Goal: Task Accomplishment & Management: Manage account settings

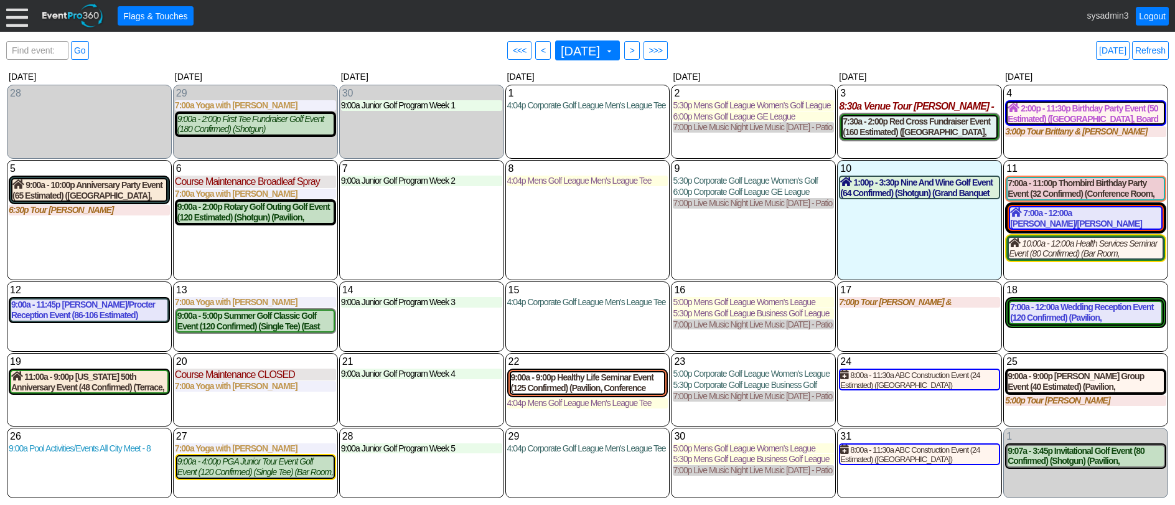
click at [18, 15] on div at bounding box center [17, 16] width 22 height 22
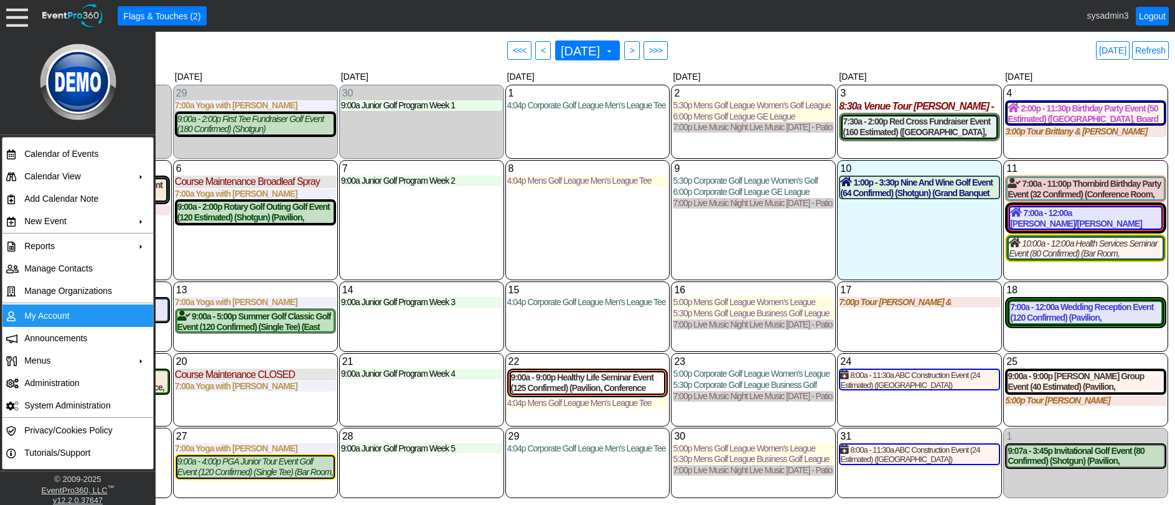
click at [37, 320] on td "My Account" at bounding box center [74, 315] width 111 height 22
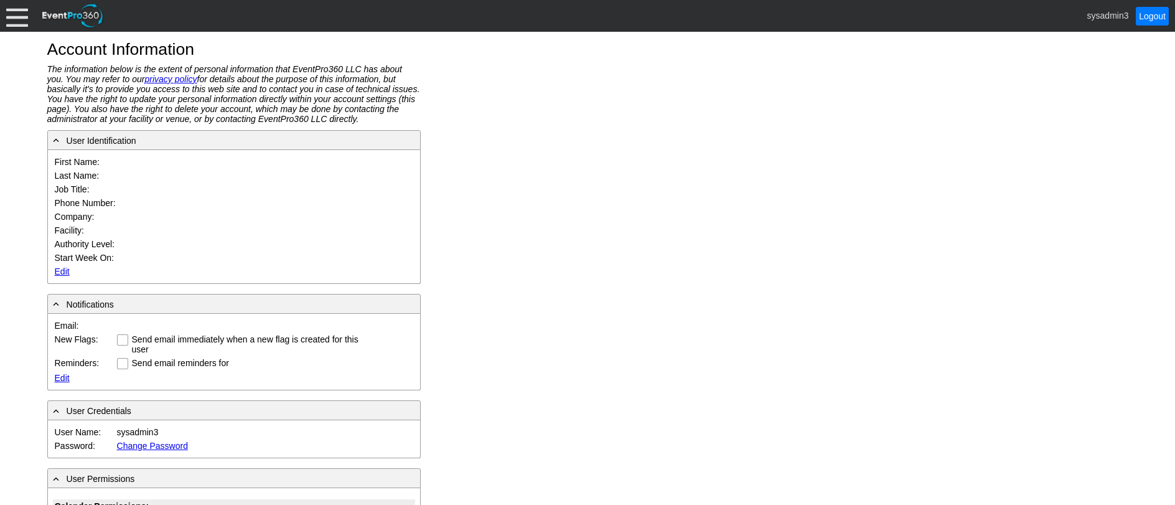
type input "System"
type input "Administrator"
type input "System Administrator"
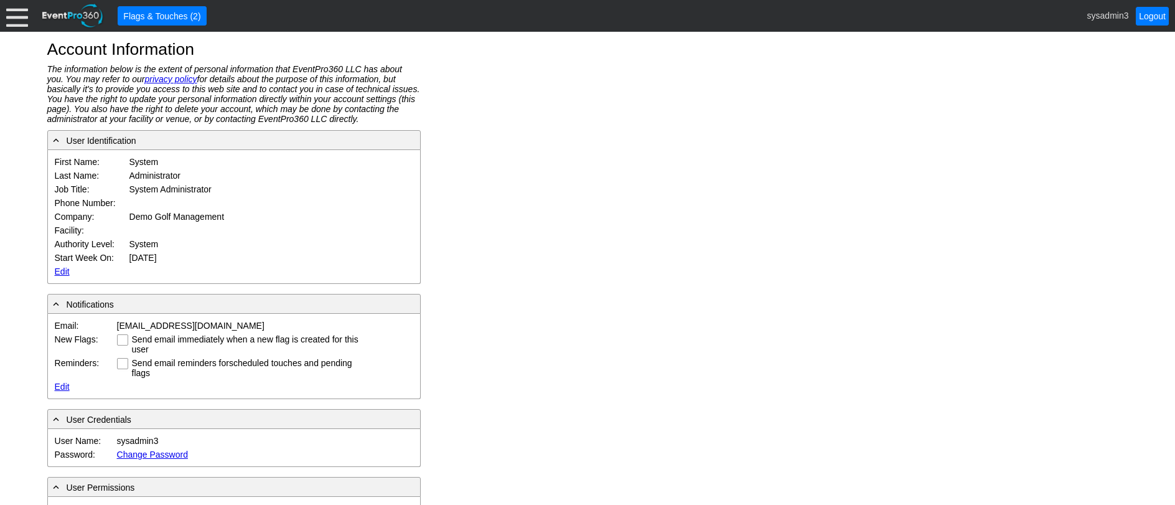
click at [65, 270] on link "Edit" at bounding box center [62, 271] width 15 height 10
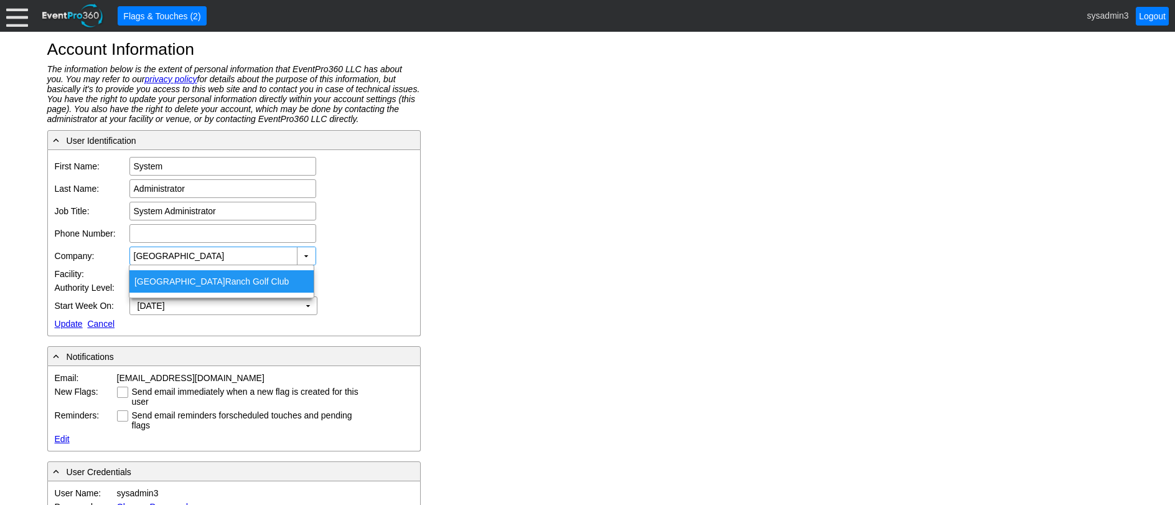
click at [162, 281] on div "Dublin Ranch Golf Club" at bounding box center [221, 281] width 184 height 22
type input "Dublin Ranch Golf Club"
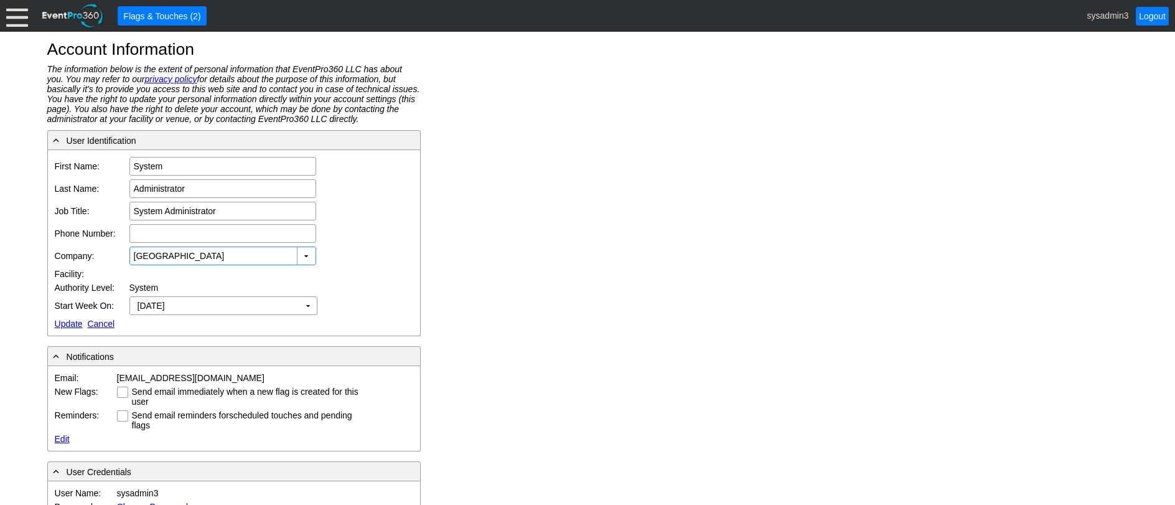
click at [20, 22] on div at bounding box center [17, 16] width 22 height 22
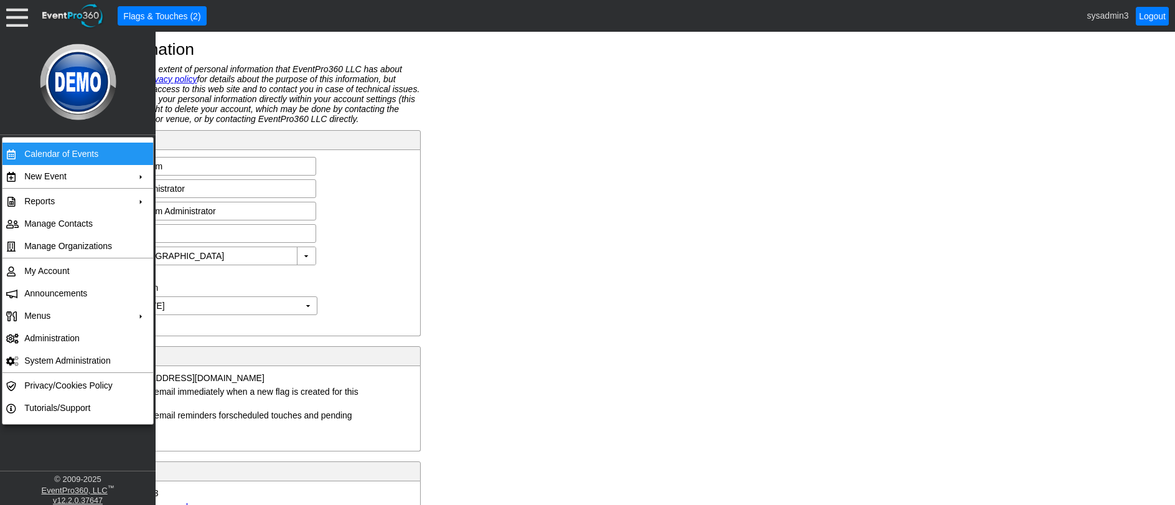
click at [49, 153] on td "Calendar of Events" at bounding box center [74, 154] width 111 height 22
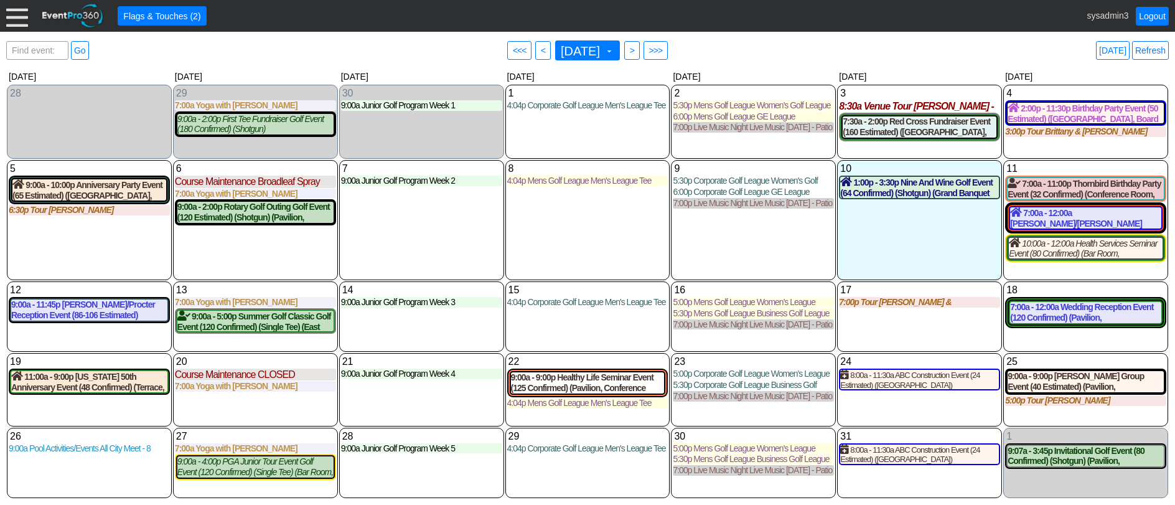
click at [12, 14] on div at bounding box center [17, 16] width 22 height 22
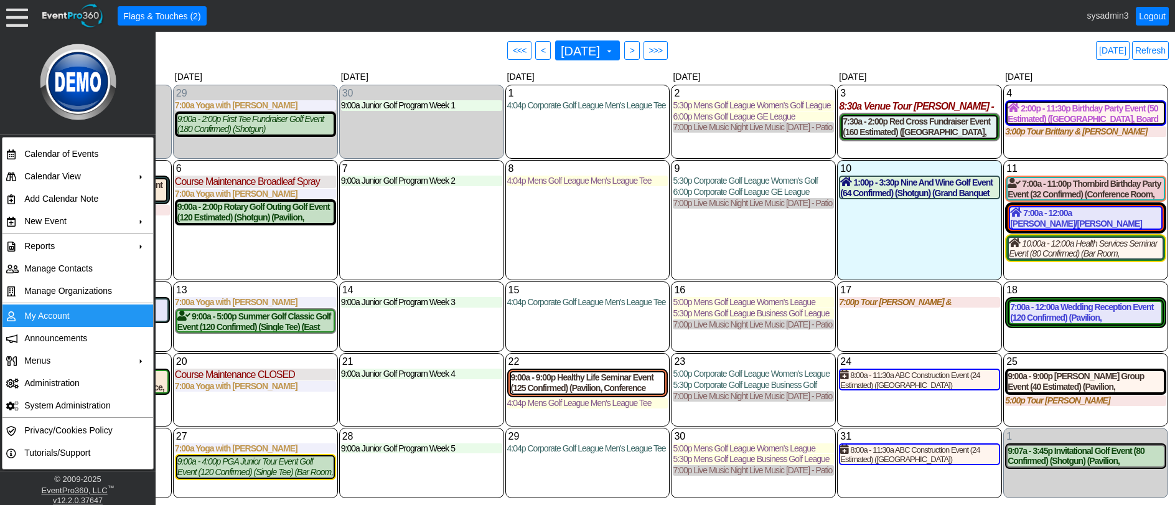
click at [50, 319] on td "My Account" at bounding box center [74, 315] width 111 height 22
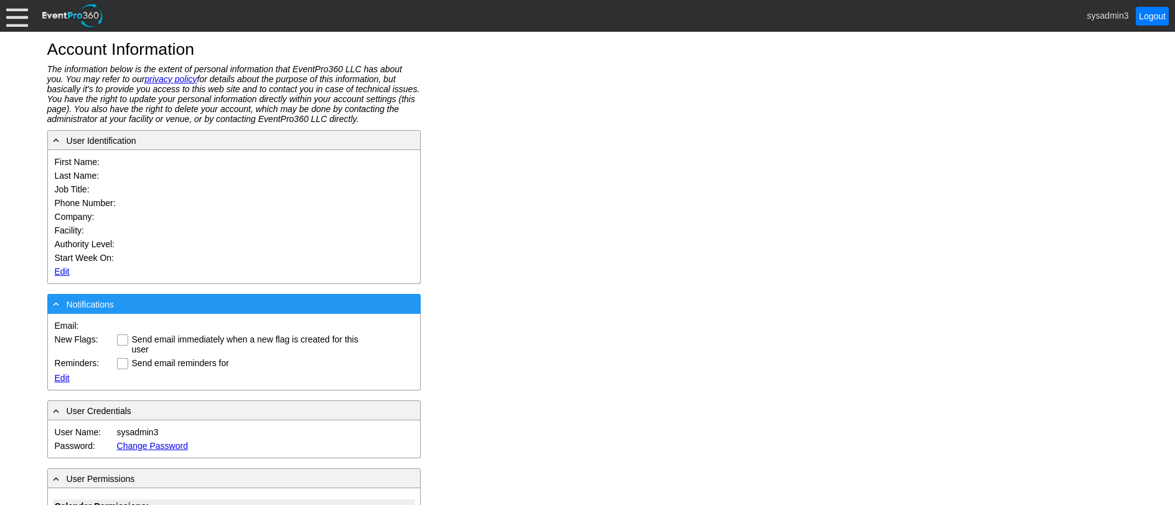
type input "System"
type input "Administrator"
type input "System Administrator"
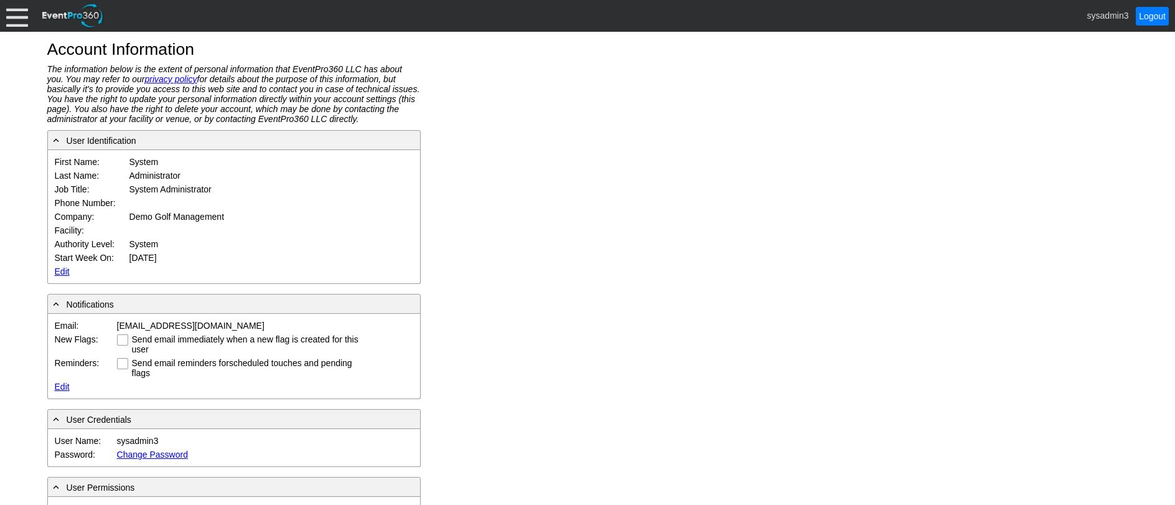
click at [62, 268] on link "Edit" at bounding box center [62, 271] width 15 height 10
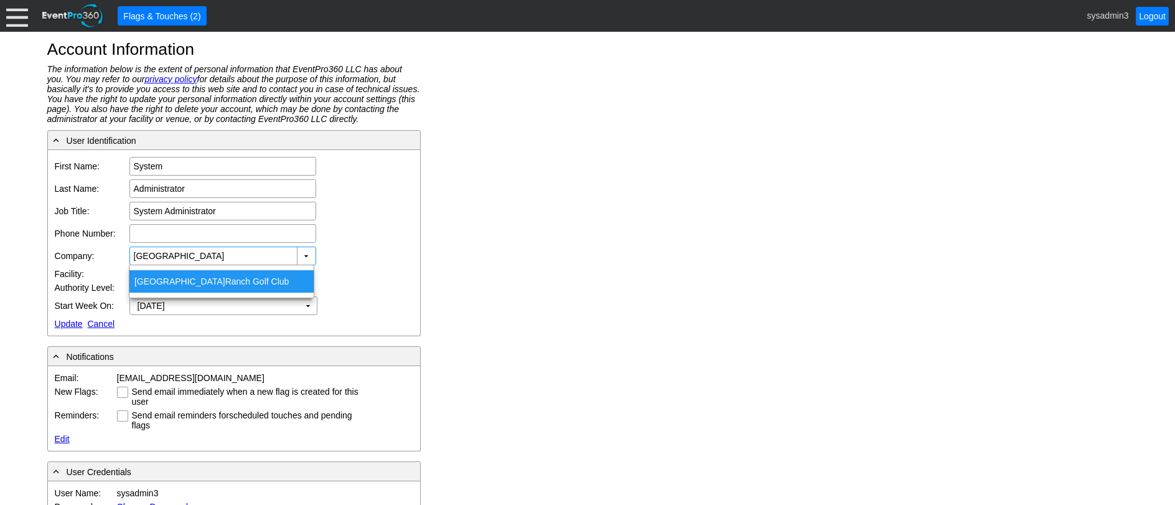
click at [190, 285] on div "Dublin Ranch Golf Club" at bounding box center [221, 281] width 184 height 22
type input "Dublin Ranch Golf Club"
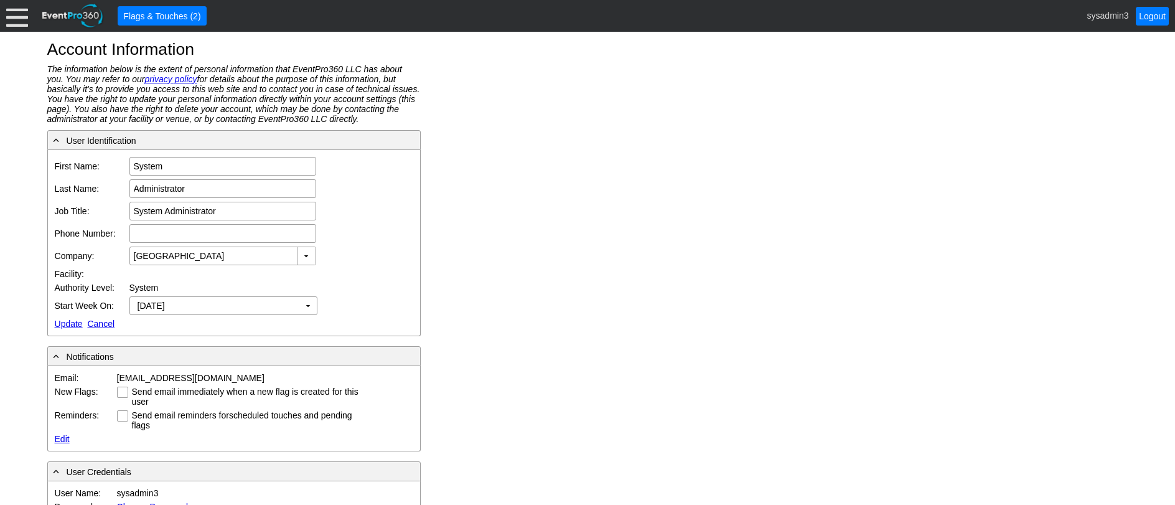
click at [71, 322] on link "Update" at bounding box center [69, 324] width 28 height 10
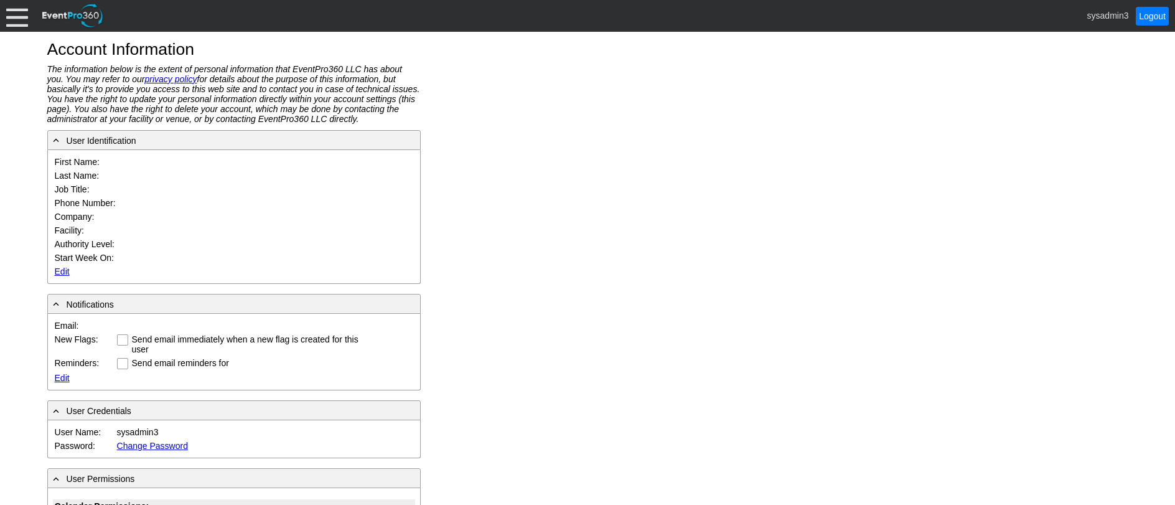
click at [20, 19] on div at bounding box center [17, 16] width 22 height 22
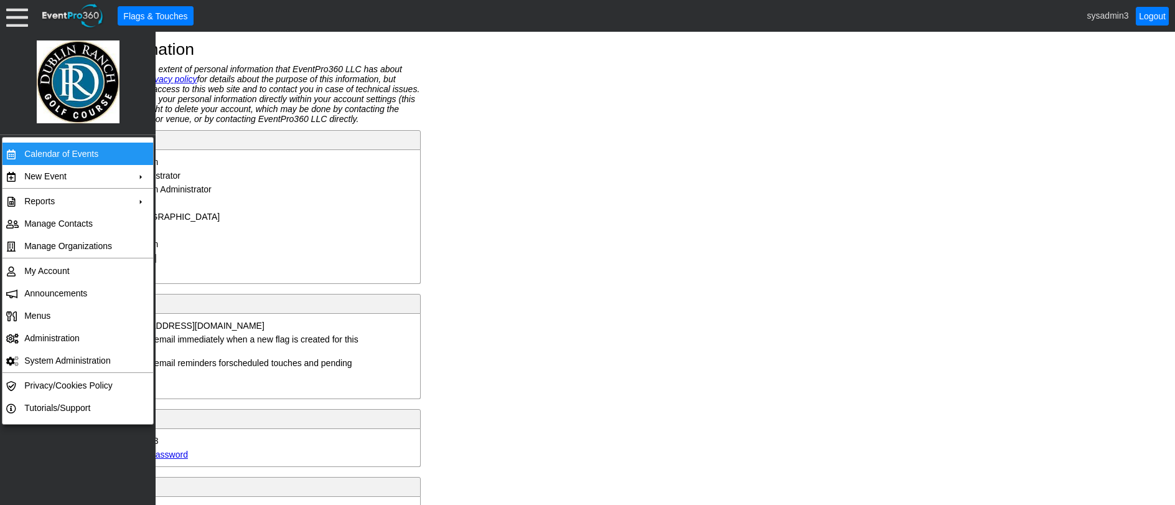
click at [56, 153] on td "Calendar of Events" at bounding box center [74, 154] width 111 height 22
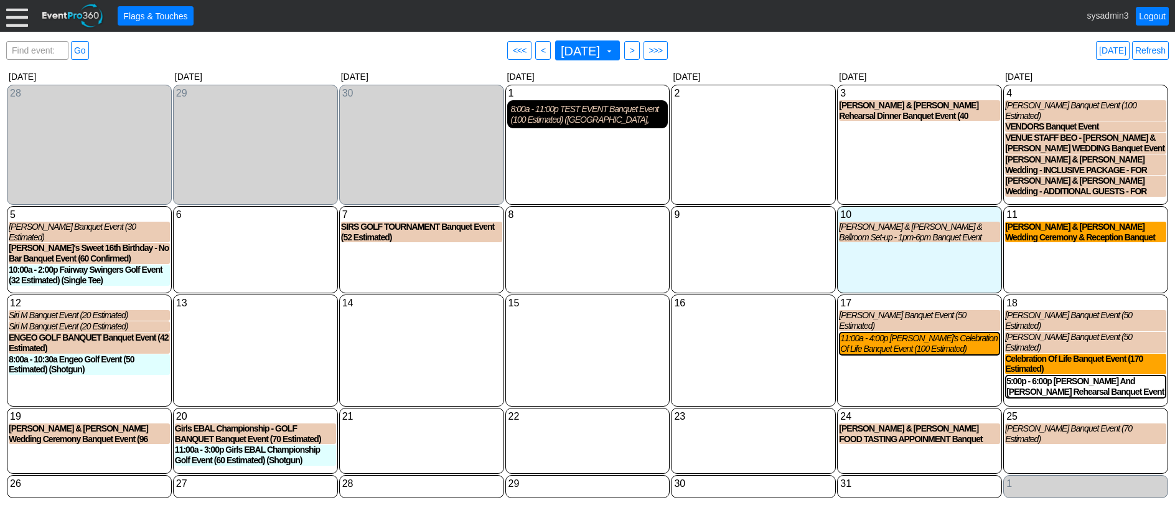
click at [601, 125] on div "8:00a - 11:00p TEST EVENT Banquet Event (100 Estimated) (Banquet Hall, Bridal S…" at bounding box center [588, 114] width 154 height 21
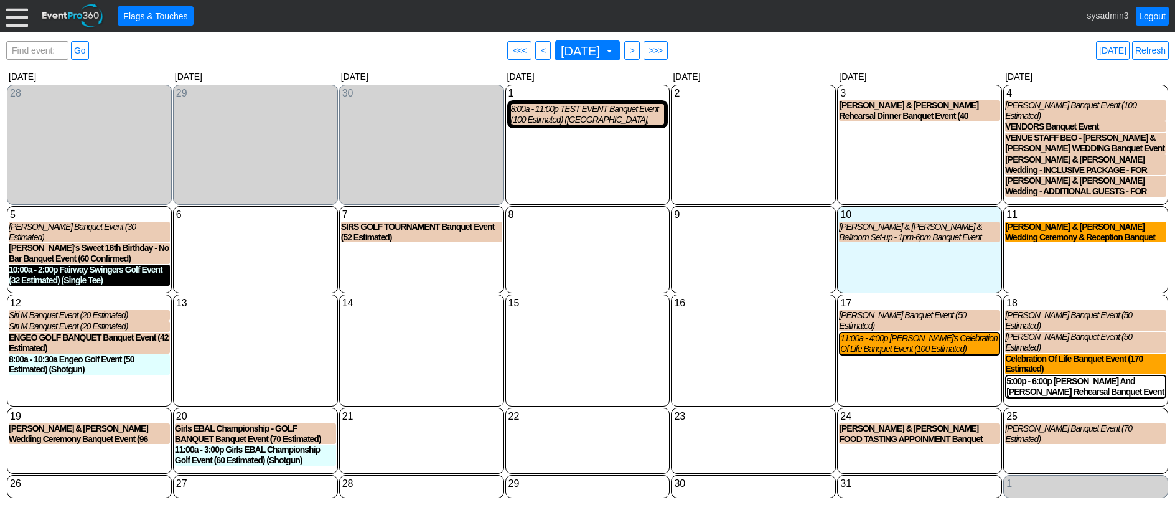
click at [87, 267] on div "10:00a - 2:00p Fairway Swingers Golf Event (32 Estimated) (Single Tee)" at bounding box center [89, 275] width 161 height 21
click at [1149, 52] on link "Refresh" at bounding box center [1150, 50] width 37 height 19
click at [19, 17] on div at bounding box center [17, 16] width 22 height 22
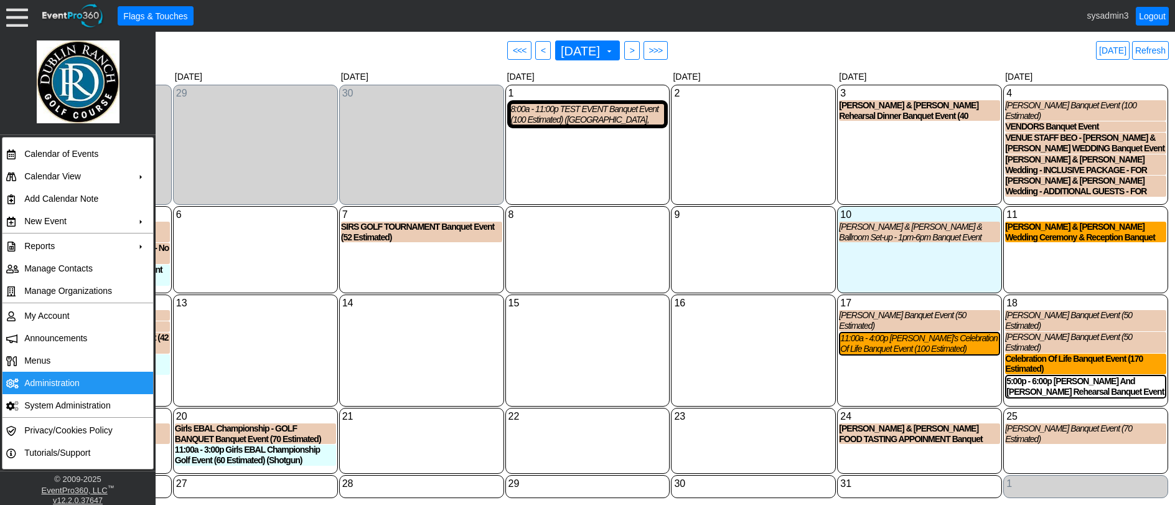
click at [48, 378] on td "Administration" at bounding box center [74, 383] width 111 height 22
click at [1153, 44] on link "Refresh" at bounding box center [1150, 50] width 37 height 19
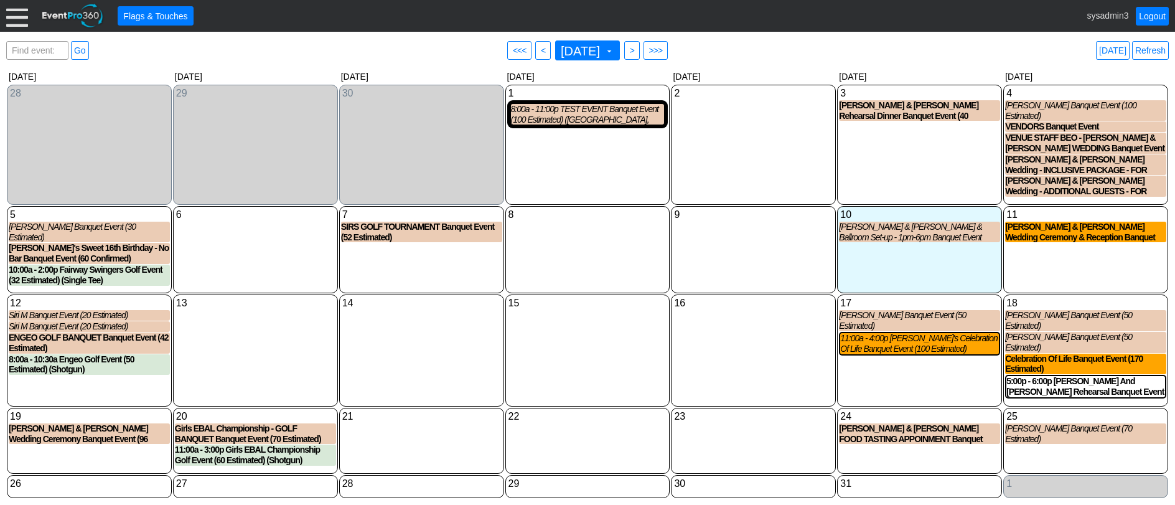
click at [1155, 52] on link "Refresh" at bounding box center [1150, 50] width 37 height 19
click at [1151, 11] on link "Logout" at bounding box center [1152, 16] width 33 height 19
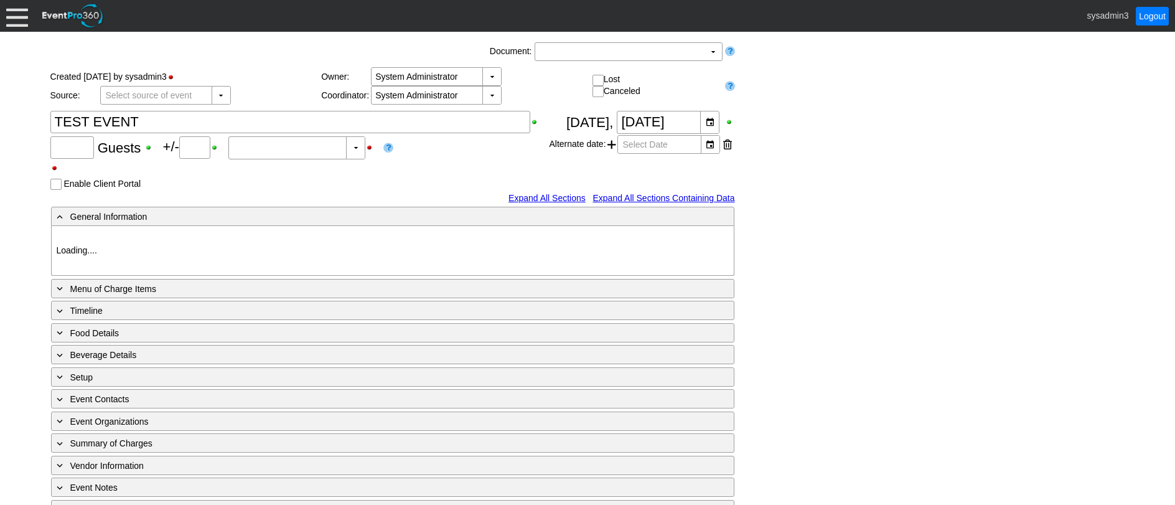
type input "100"
type input "0"
type input "Estimated"
type input "[GEOGRAPHIC_DATA]"
type input "Fundraiser"
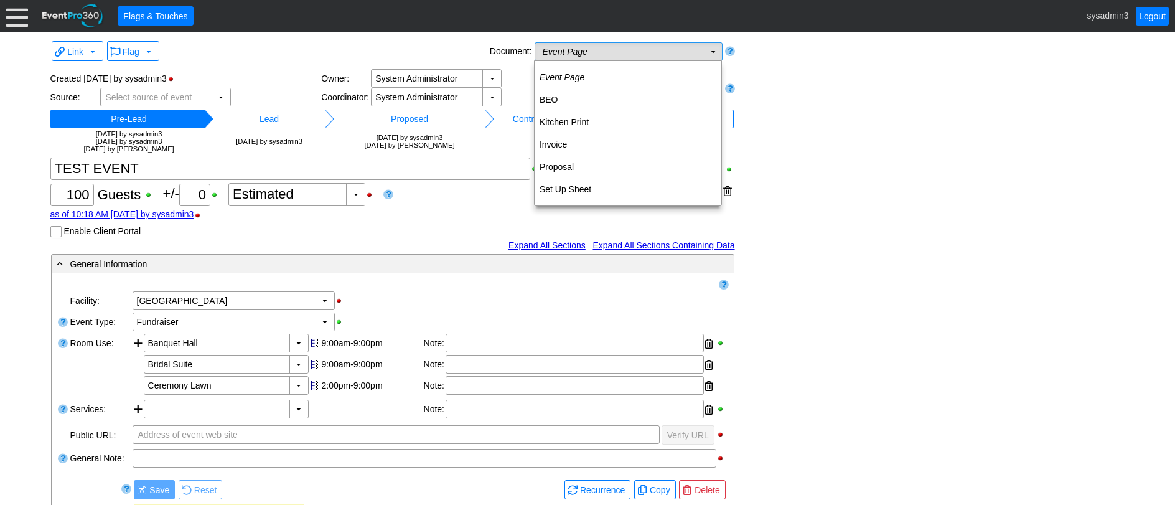
click at [682, 56] on td "Event Page Χ" at bounding box center [619, 51] width 169 height 17
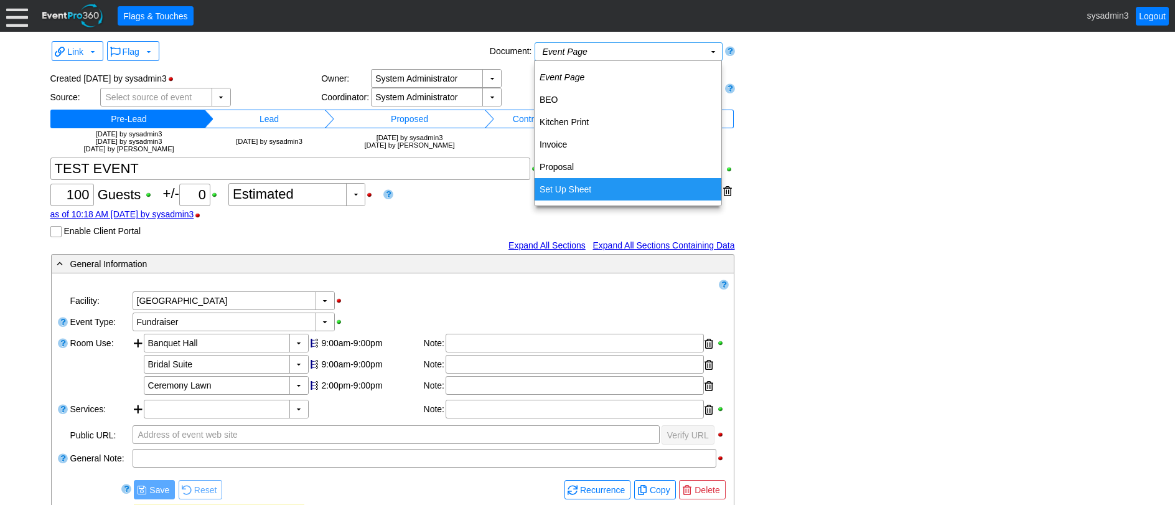
click at [577, 187] on td "Set Up Sheet" at bounding box center [628, 189] width 187 height 22
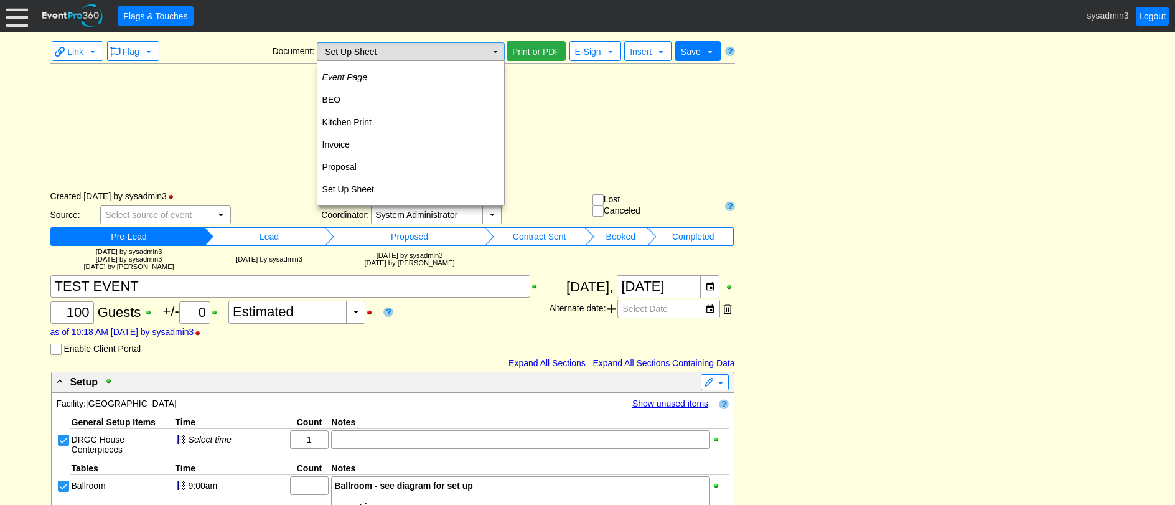
click at [496, 48] on td "▼" at bounding box center [495, 51] width 17 height 17
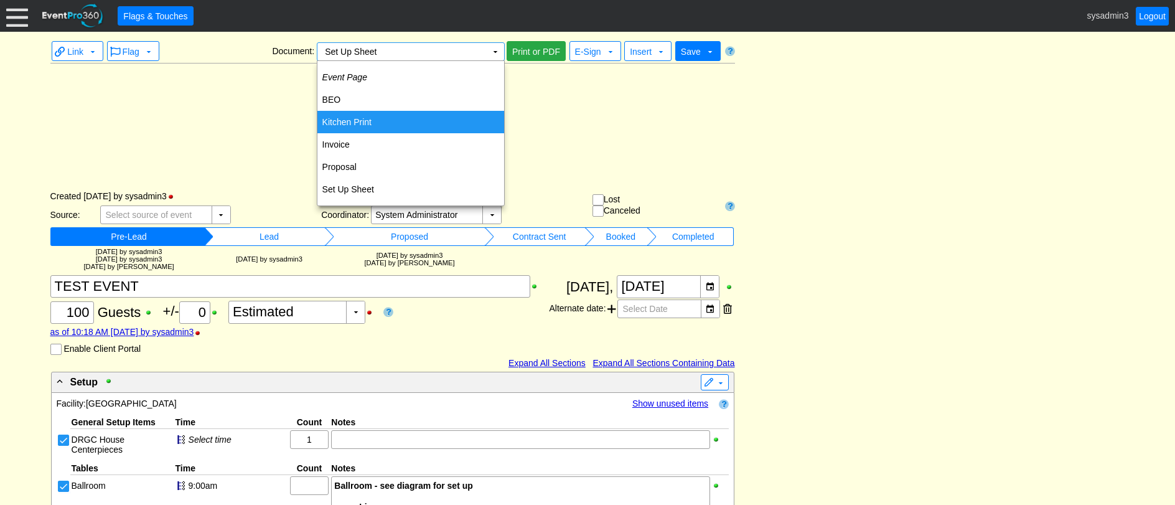
click at [619, 120] on div "Set Up Sheet" at bounding box center [392, 115] width 685 height 104
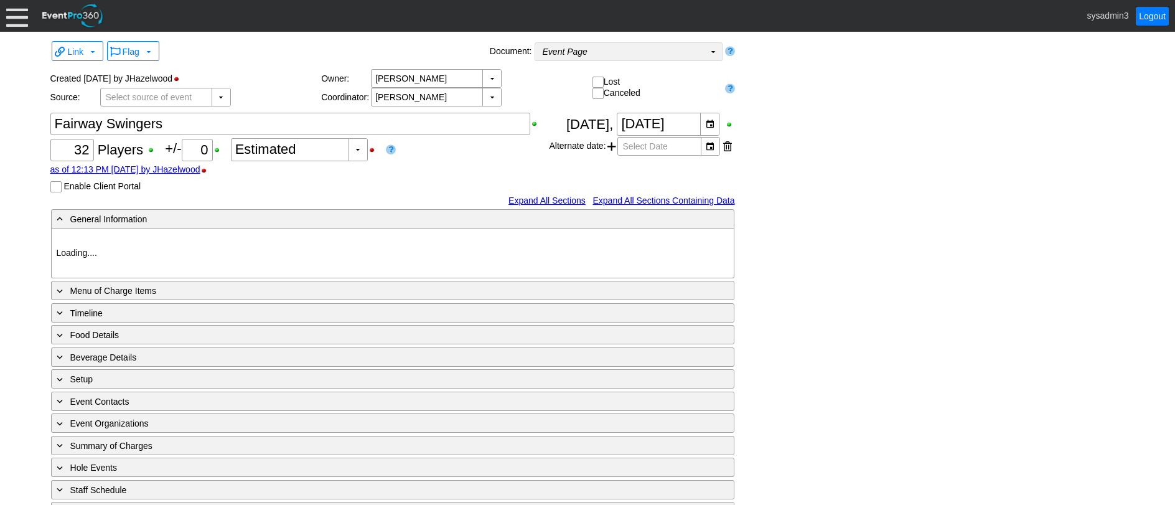
click at [588, 46] on td "Event Page Χ" at bounding box center [619, 51] width 169 height 17
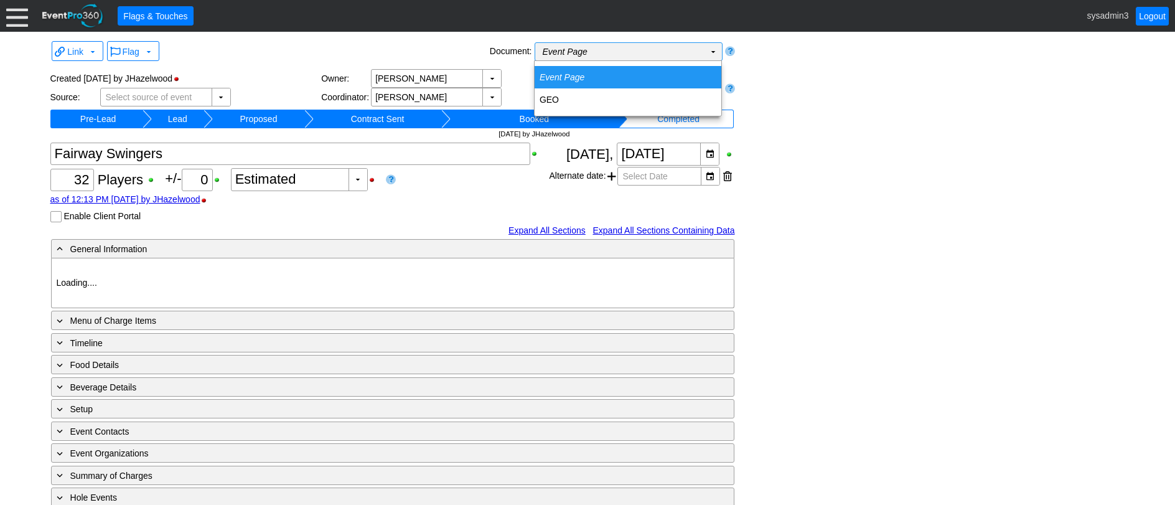
type input "[GEOGRAPHIC_DATA]"
type input "Golf Outing"
type input "Single Tee"
type input "White"
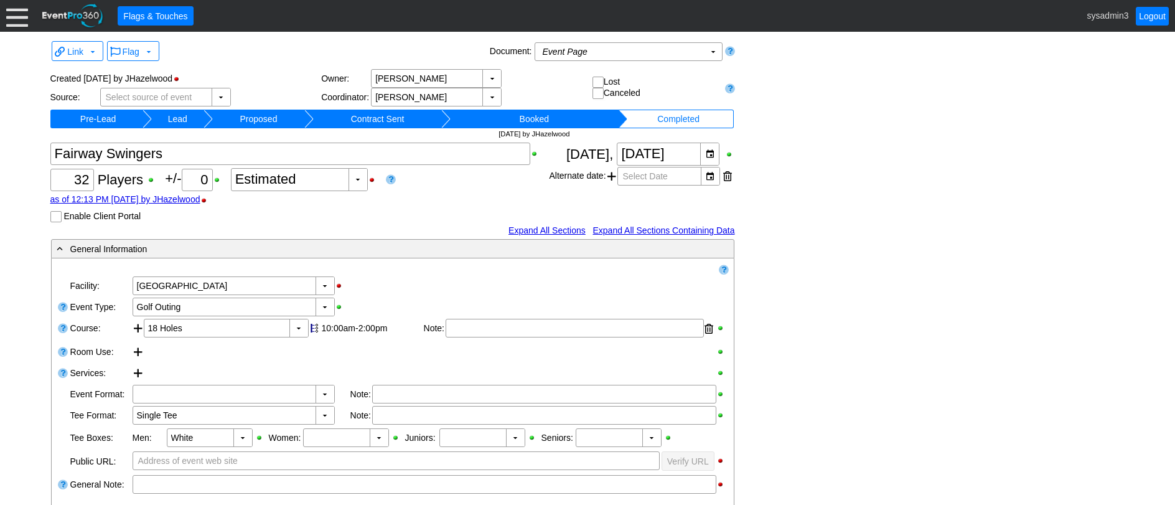
click at [827, 65] on div "Link ▼ Flag ▼ Document: Event Page Χ ▼ ● Print or PDF E-Sign ▼ Insert ▼ Save ▼ …" at bounding box center [587, 430] width 1081 height 785
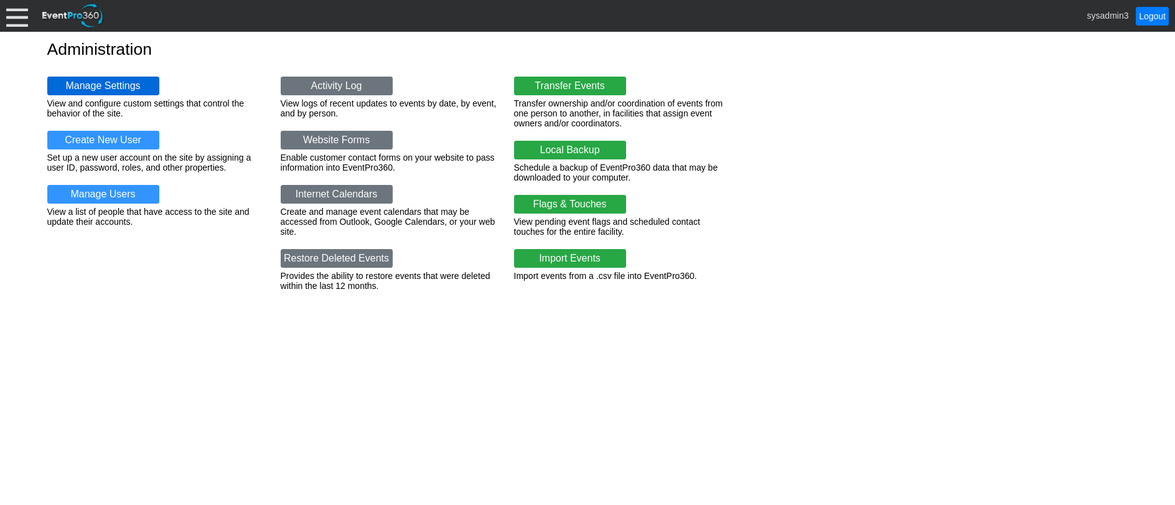
click at [119, 82] on link "Manage Settings" at bounding box center [103, 86] width 112 height 19
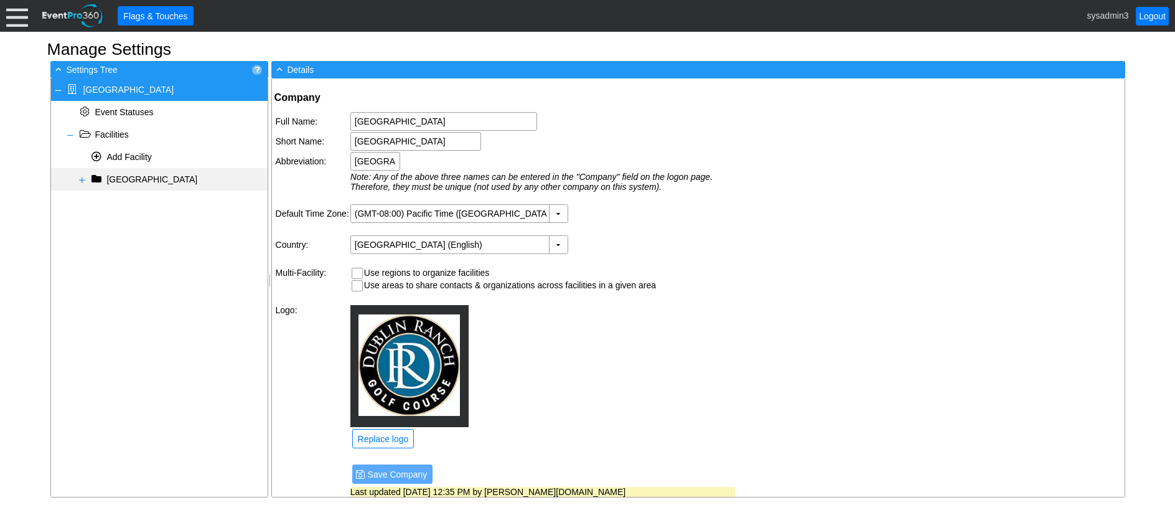
click at [81, 182] on span at bounding box center [82, 180] width 10 height 10
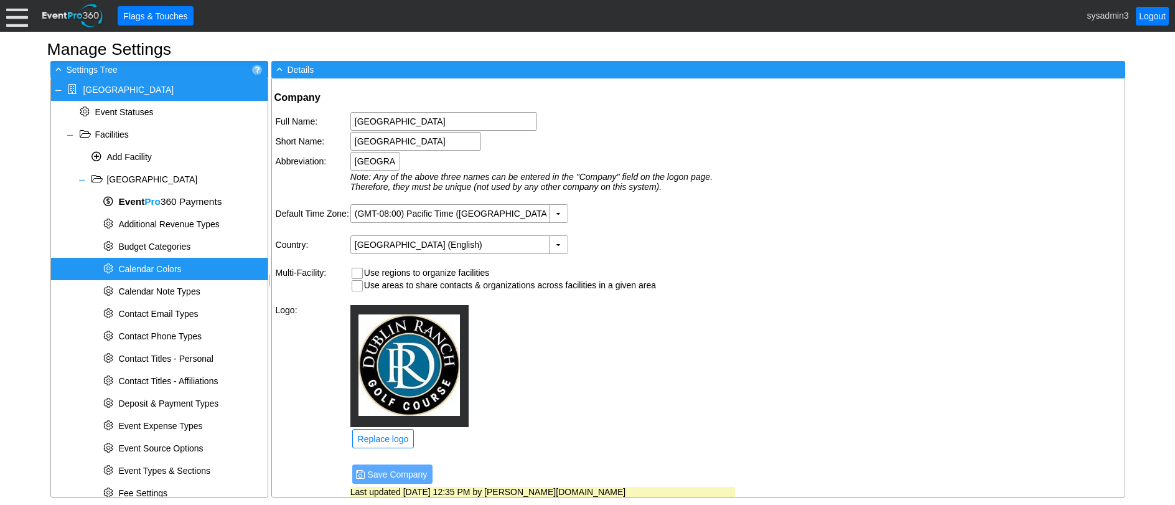
click at [159, 268] on span "Calendar Colors" at bounding box center [149, 269] width 63 height 10
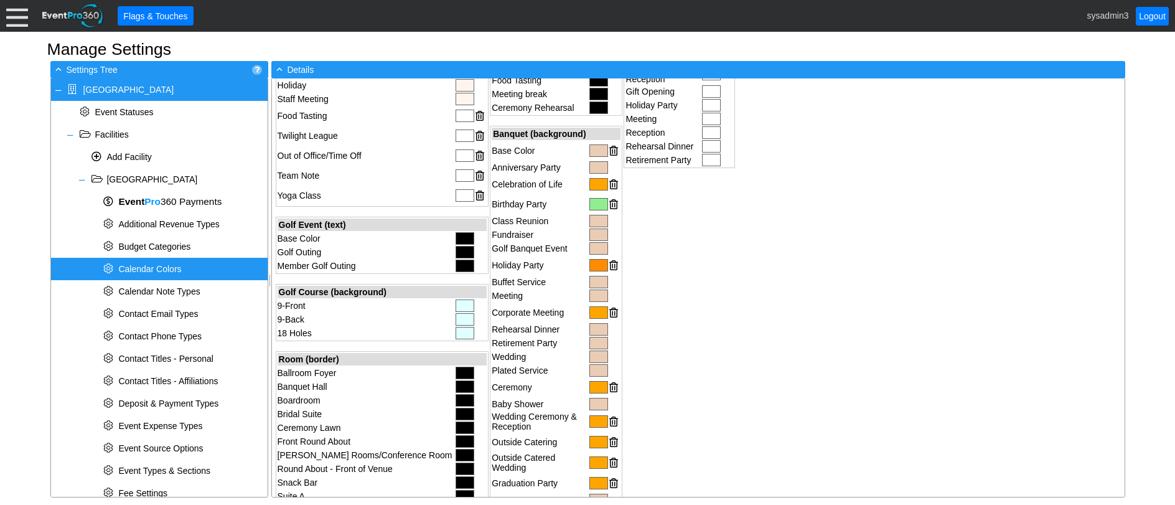
scroll to position [560, 0]
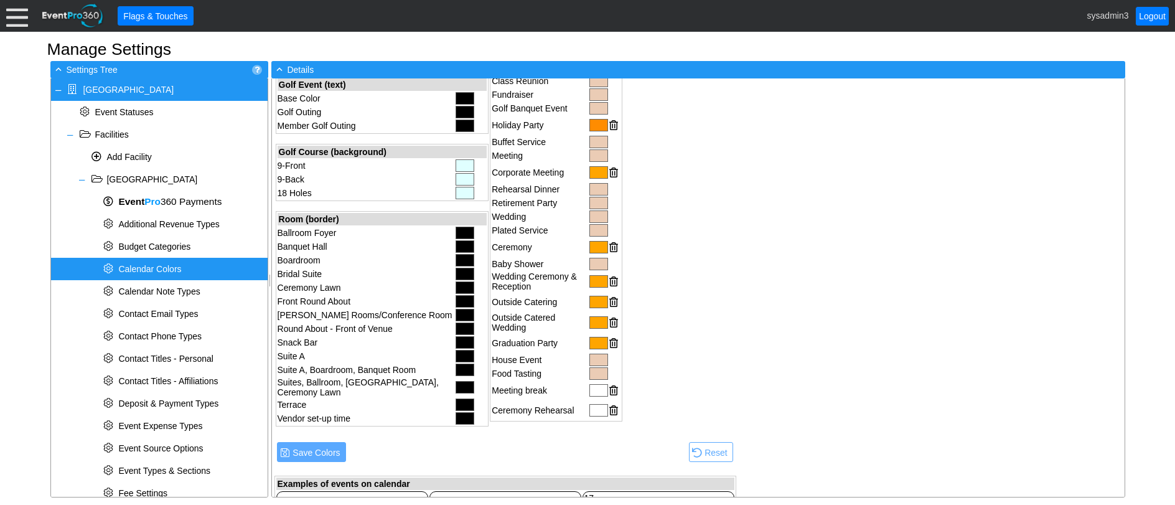
click at [456, 166] on div at bounding box center [465, 165] width 19 height 12
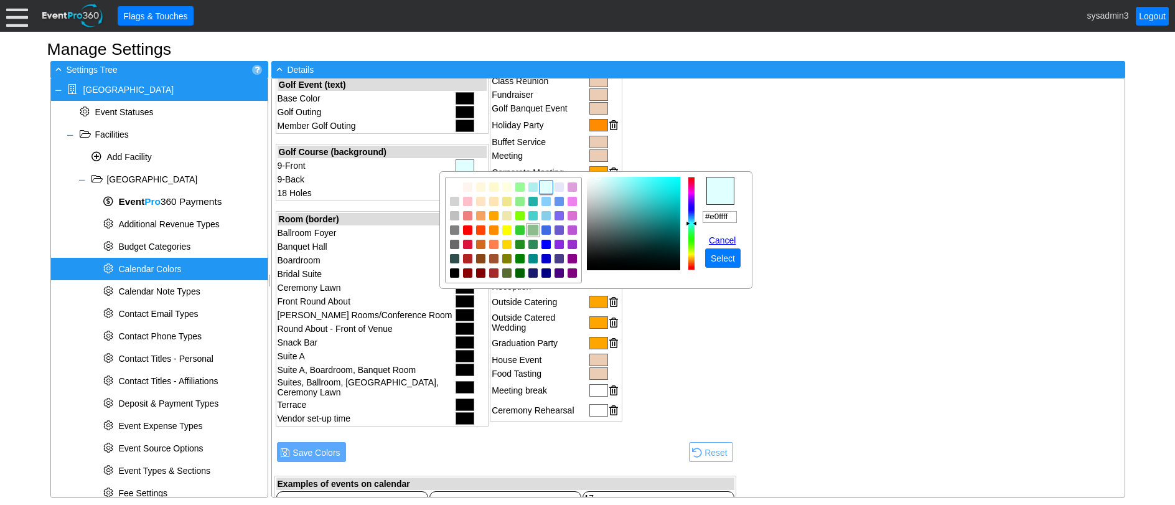
click at [537, 233] on img "focusNode" at bounding box center [532, 230] width 11 height 11
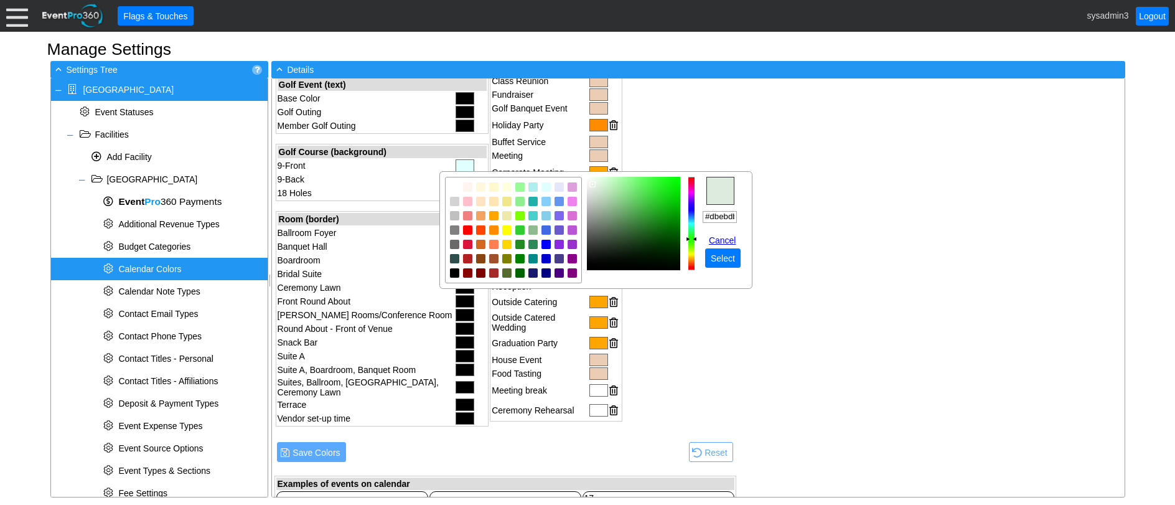
type input "#d8e9d8"
click at [594, 184] on img "focusNode" at bounding box center [594, 185] width 6 height 6
drag, startPoint x: 705, startPoint y: 214, endPoint x: 744, endPoint y: 215, distance: 39.2
click at [744, 215] on td "r g b h ° s % v % hex #d8e9d8 Cancel ● Select" at bounding box center [725, 236] width 44 height 63
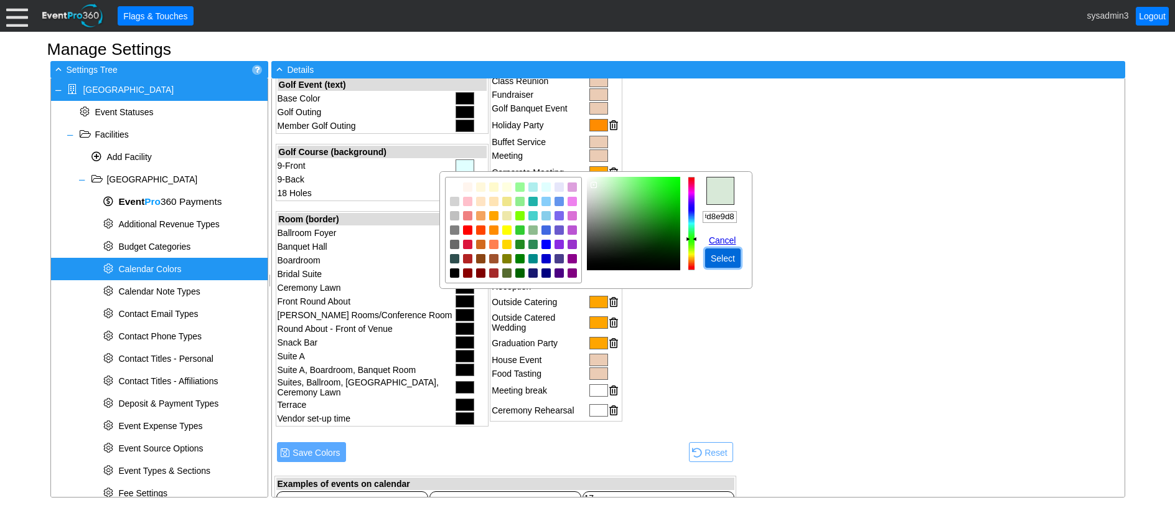
scroll to position [0, 0]
click at [731, 253] on span "Select" at bounding box center [722, 258] width 29 height 12
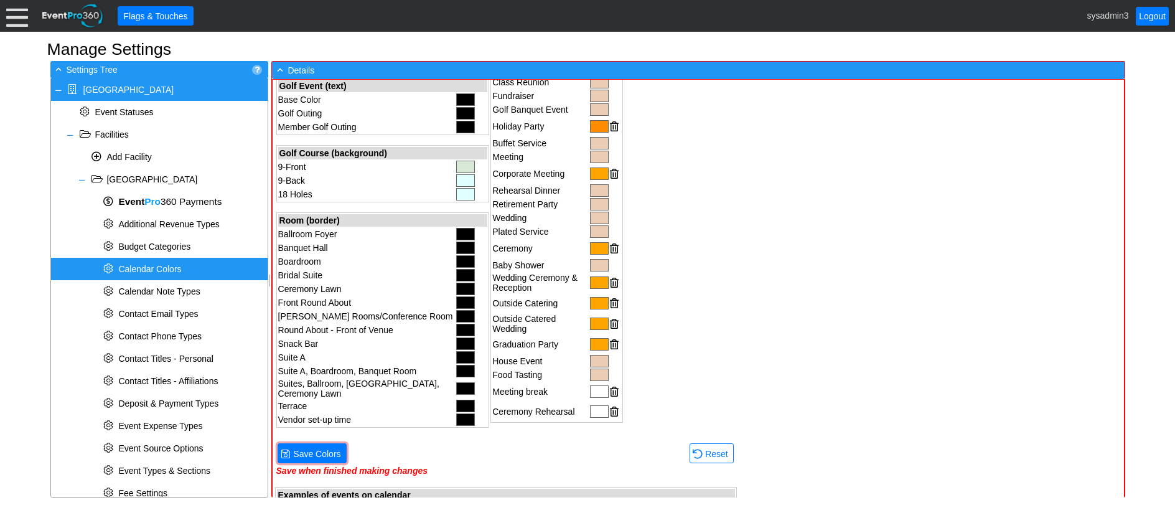
click at [456, 179] on div at bounding box center [465, 180] width 19 height 12
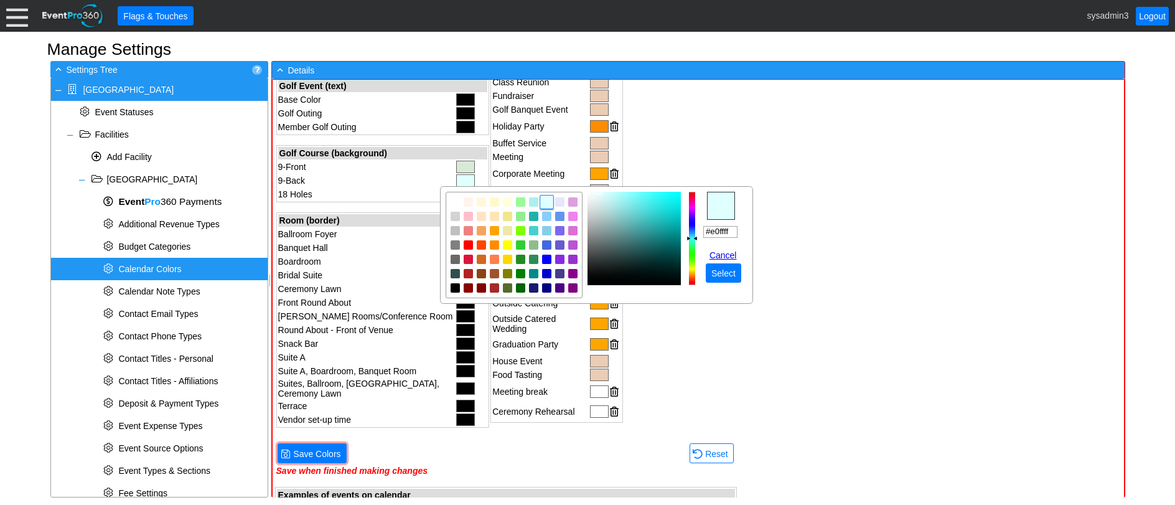
drag, startPoint x: 734, startPoint y: 230, endPoint x: 698, endPoint y: 230, distance: 36.1
click at [698, 230] on tr "r g b h ° s % v % hex #e0ffff Cancel ● Select" at bounding box center [597, 245] width 302 height 106
paste input "d8e9d8"
type input "#d8e9d8"
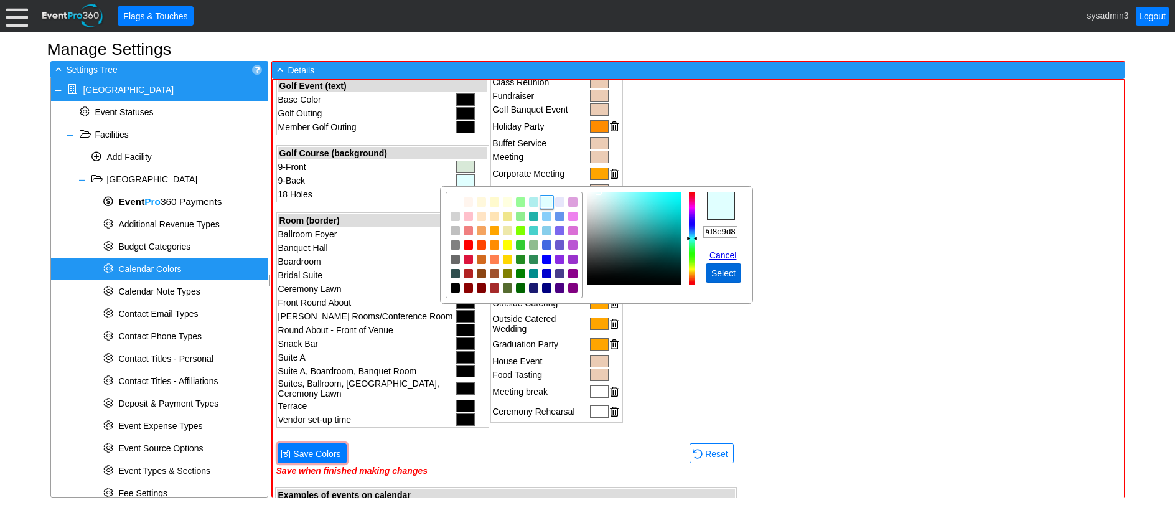
scroll to position [0, 0]
click at [723, 271] on span "Select" at bounding box center [723, 273] width 29 height 12
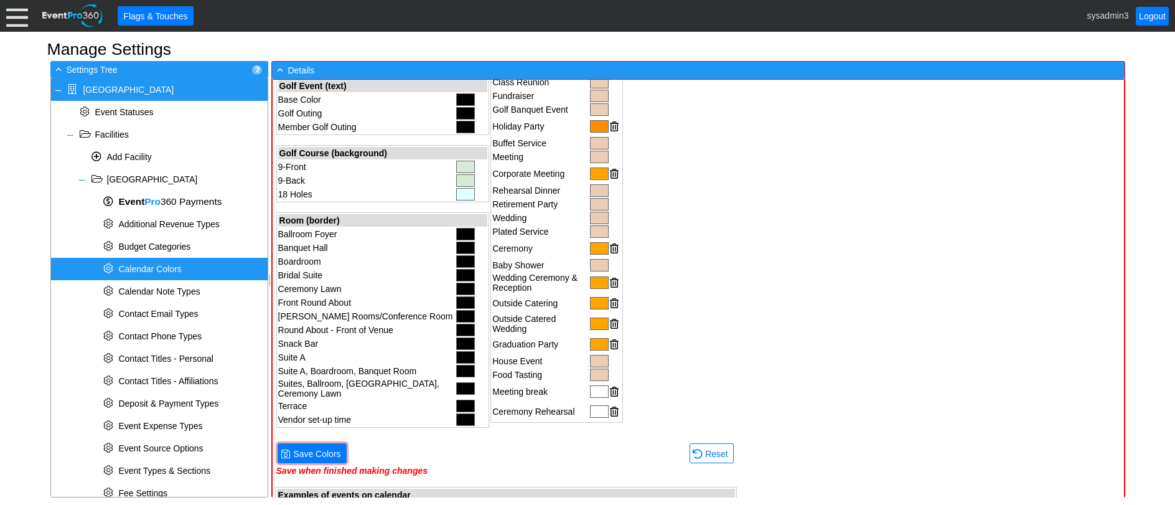
click at [456, 194] on div at bounding box center [465, 194] width 19 height 12
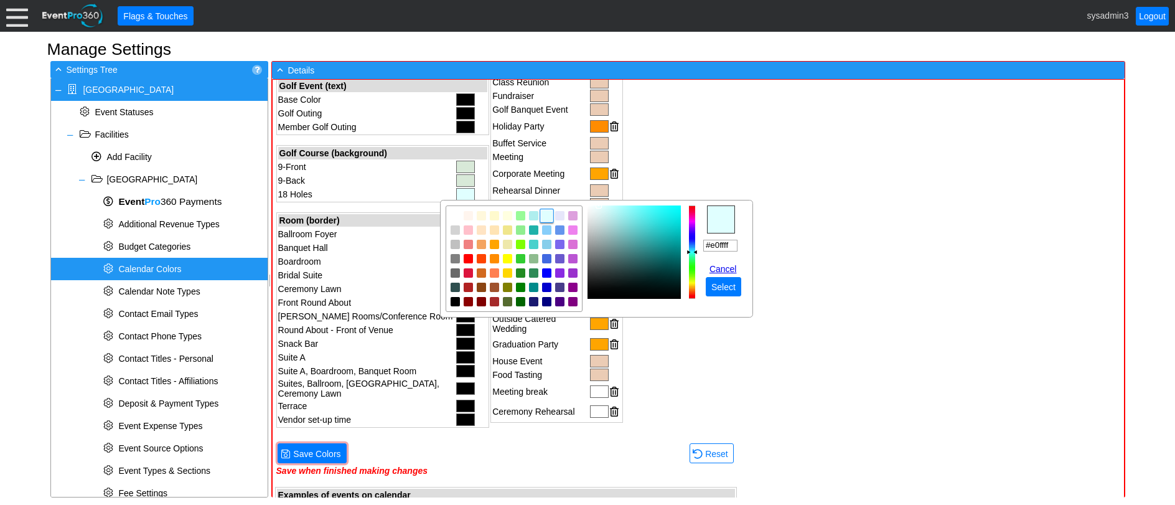
drag, startPoint x: 731, startPoint y: 243, endPoint x: 694, endPoint y: 246, distance: 36.9
click at [694, 246] on tr "r g b h ° s % v % hex #e0ffff Cancel ● Select" at bounding box center [597, 258] width 302 height 106
paste input "d8e9d8"
type input "#d8e9d8"
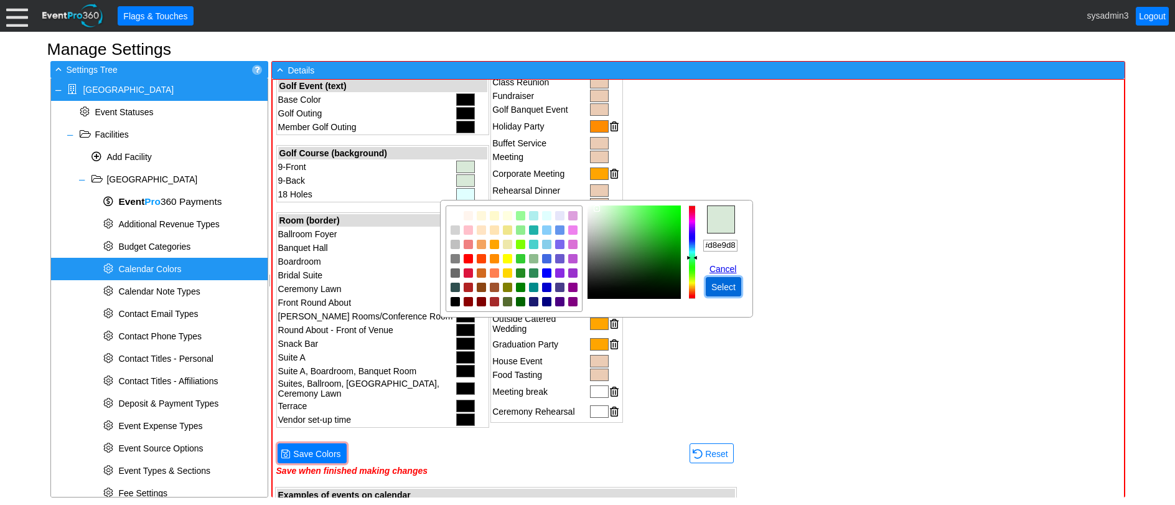
scroll to position [0, 0]
click at [728, 286] on span "Select" at bounding box center [723, 287] width 29 height 12
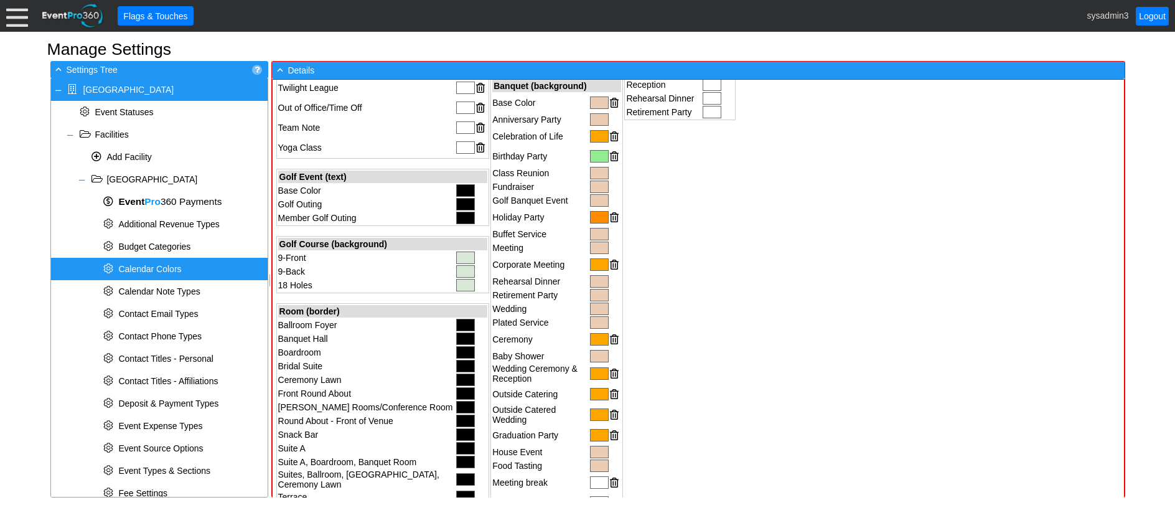
scroll to position [560, 0]
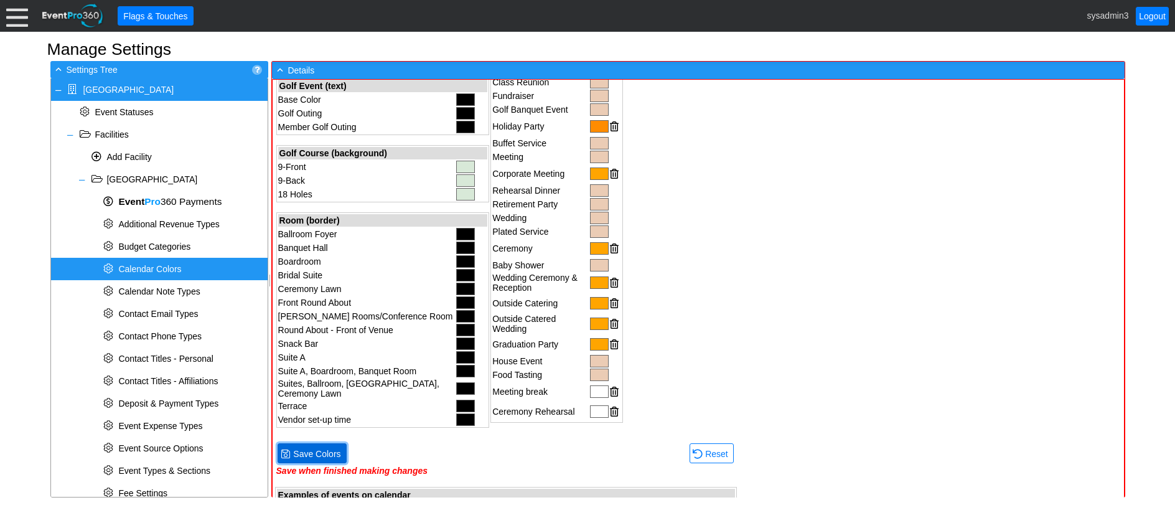
click at [309, 452] on span "Save Colors" at bounding box center [317, 454] width 52 height 12
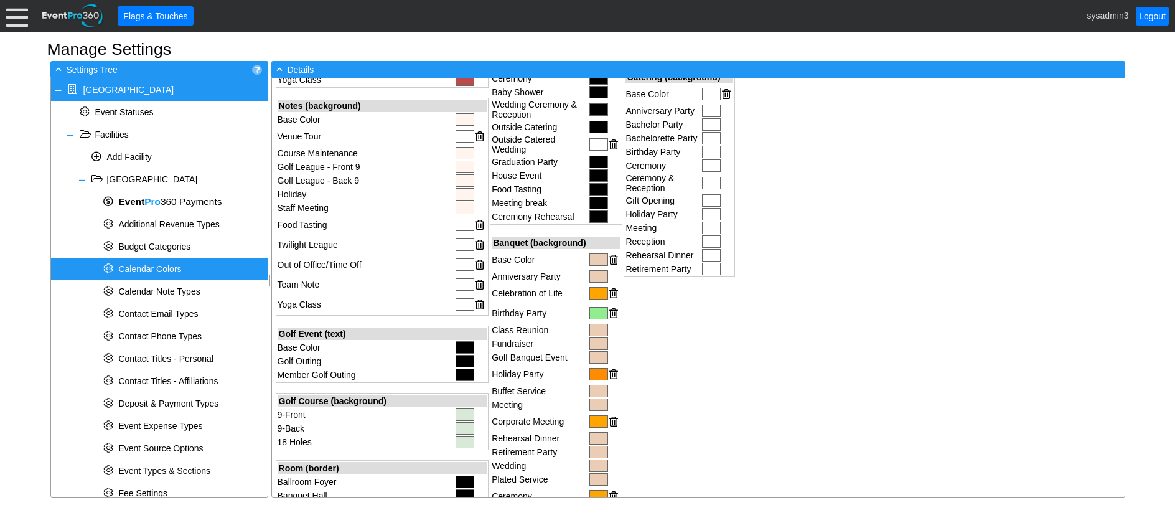
scroll to position [249, 0]
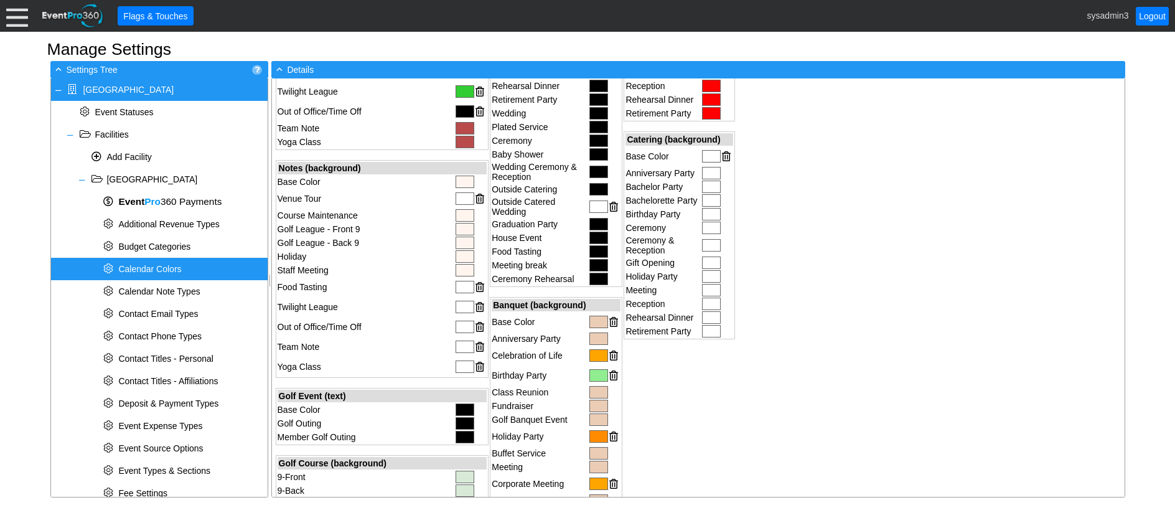
click at [456, 287] on div at bounding box center [465, 287] width 19 height 12
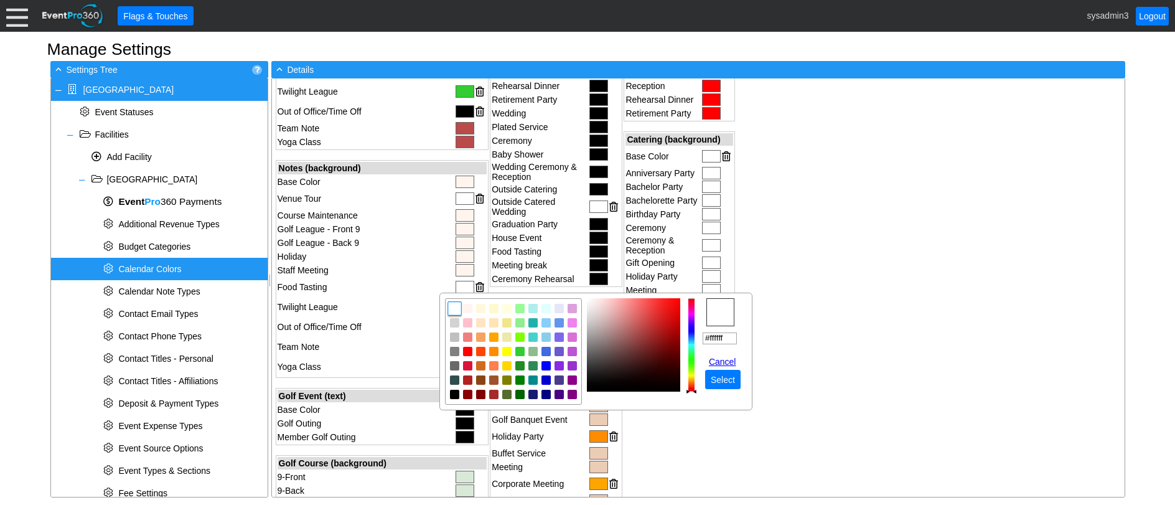
click at [860, 288] on div "Calendar Colors Loading... Facility (text) Base Color [DATE] Background Color N…" at bounding box center [698, 287] width 853 height 418
click at [468, 307] on img "focusNode" at bounding box center [467, 308] width 11 height 11
type input "#fff5ee"
click at [722, 378] on span "Select" at bounding box center [722, 380] width 29 height 12
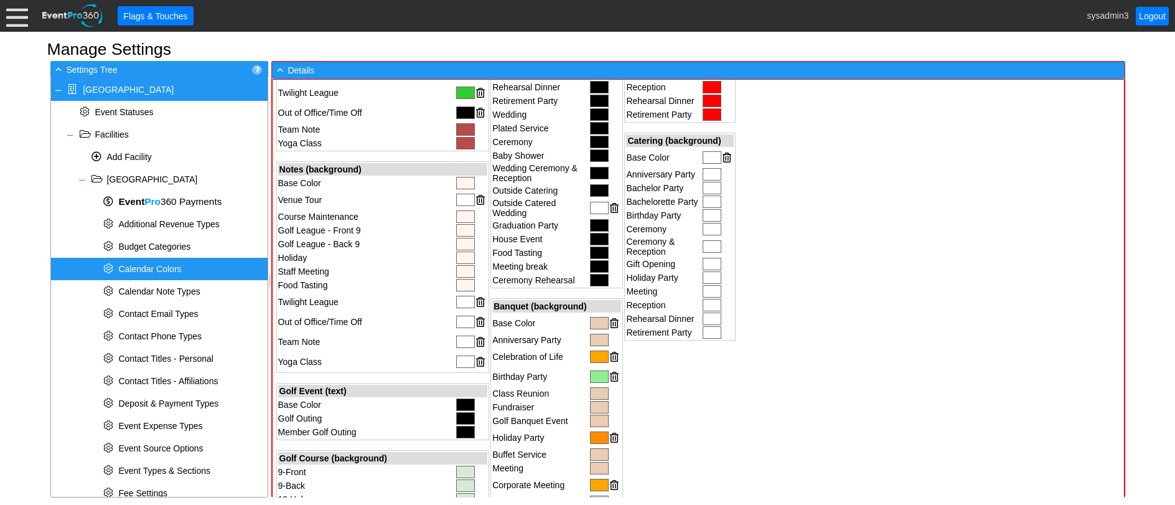
click at [456, 300] on div at bounding box center [465, 302] width 19 height 12
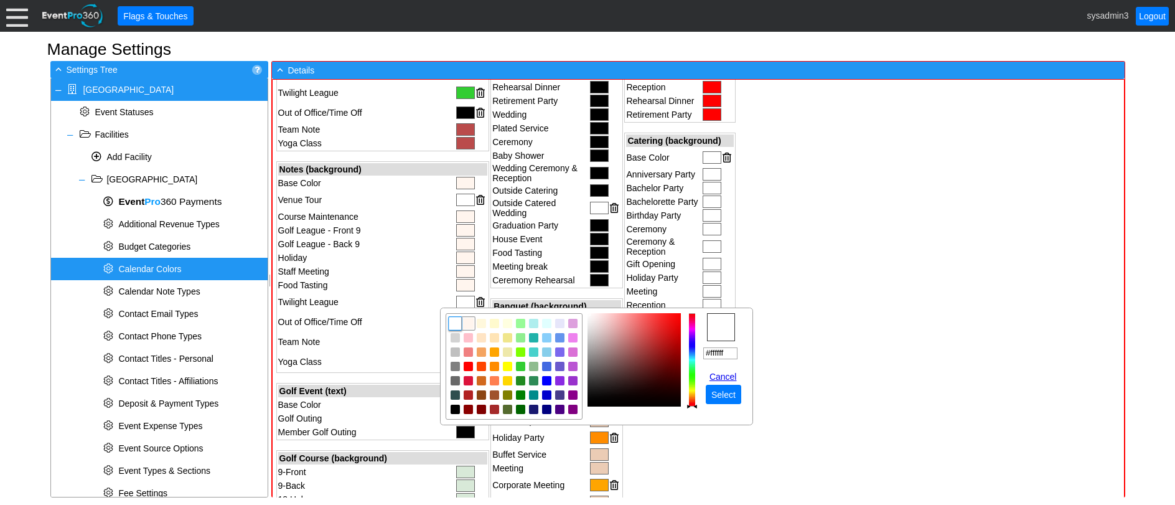
click at [468, 326] on img "focusNode" at bounding box center [468, 323] width 11 height 11
type input "#fff5ee"
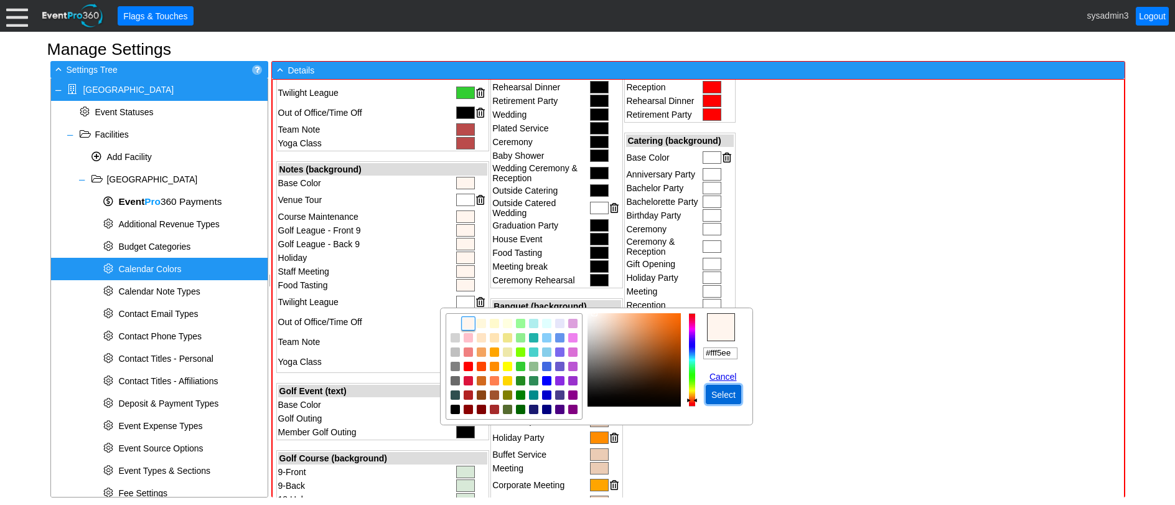
click at [719, 393] on span "Select" at bounding box center [723, 394] width 29 height 12
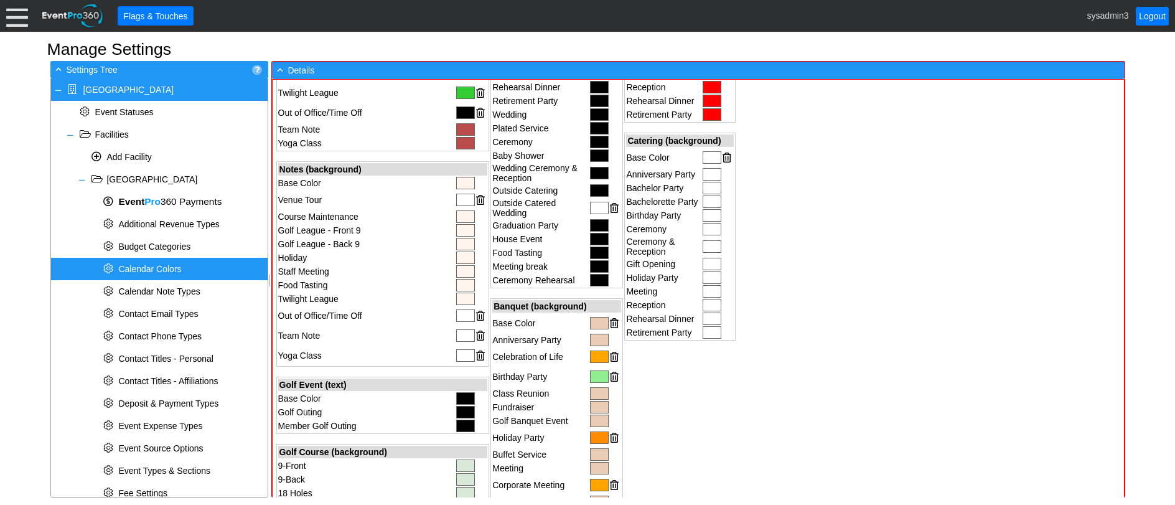
click at [456, 315] on div at bounding box center [465, 315] width 19 height 12
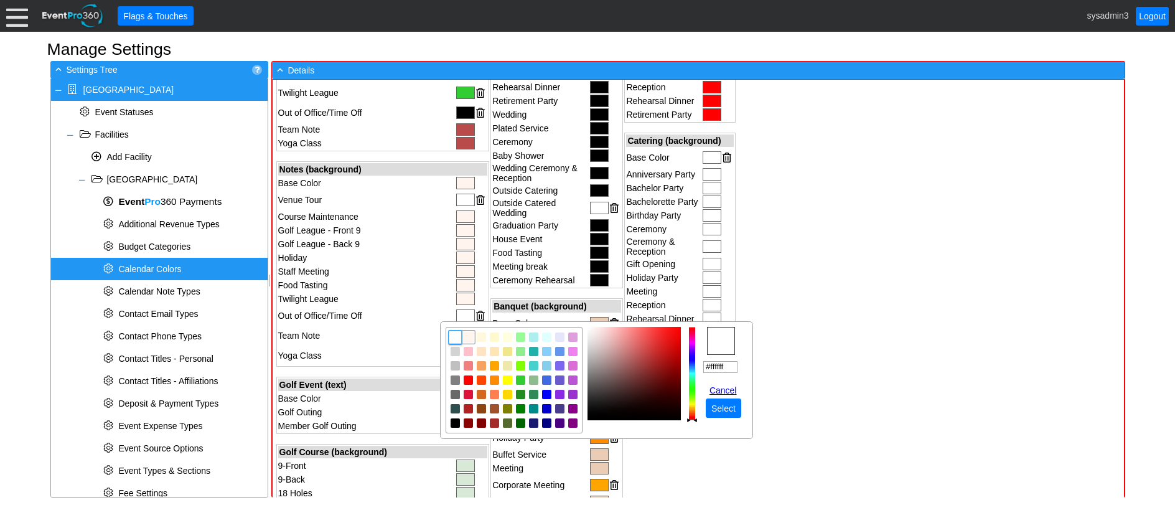
click at [466, 332] on img "focusNode" at bounding box center [468, 337] width 11 height 11
type input "#fff5ee"
click at [723, 402] on span "Select" at bounding box center [723, 408] width 29 height 12
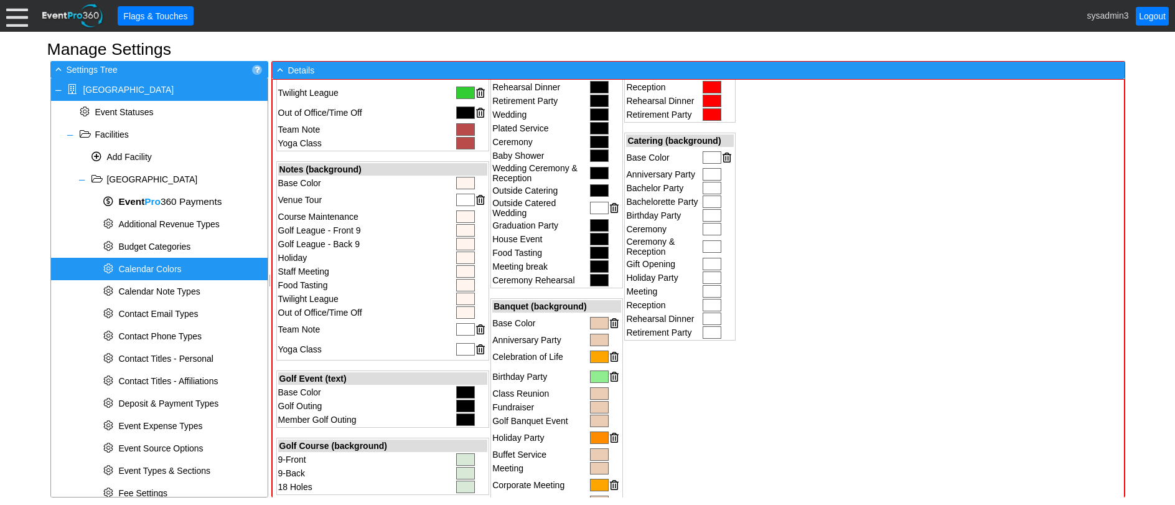
click at [456, 331] on div at bounding box center [465, 329] width 19 height 12
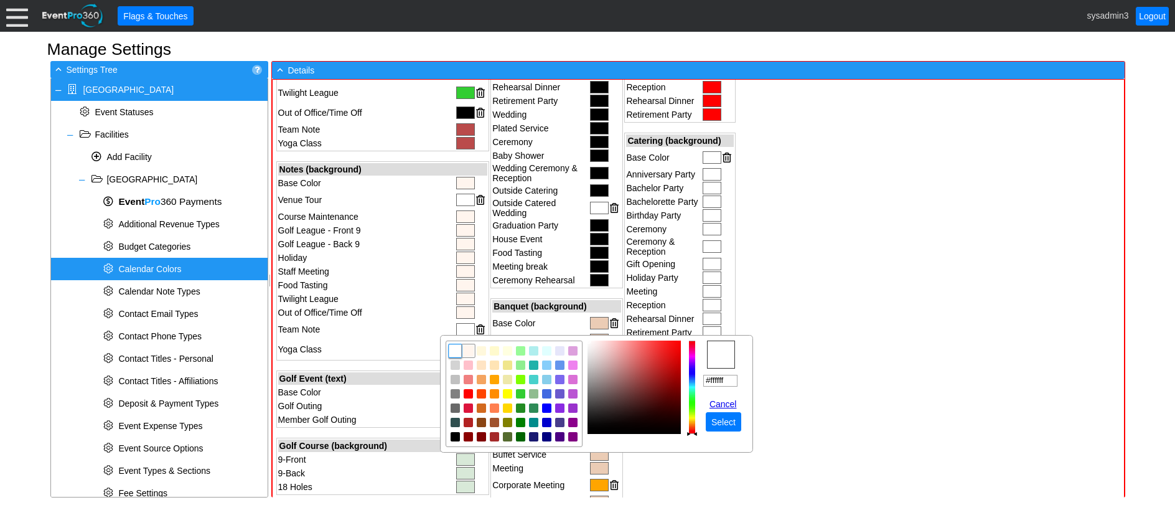
click at [467, 349] on img "focusNode" at bounding box center [468, 351] width 11 height 11
type input "#fff5ee"
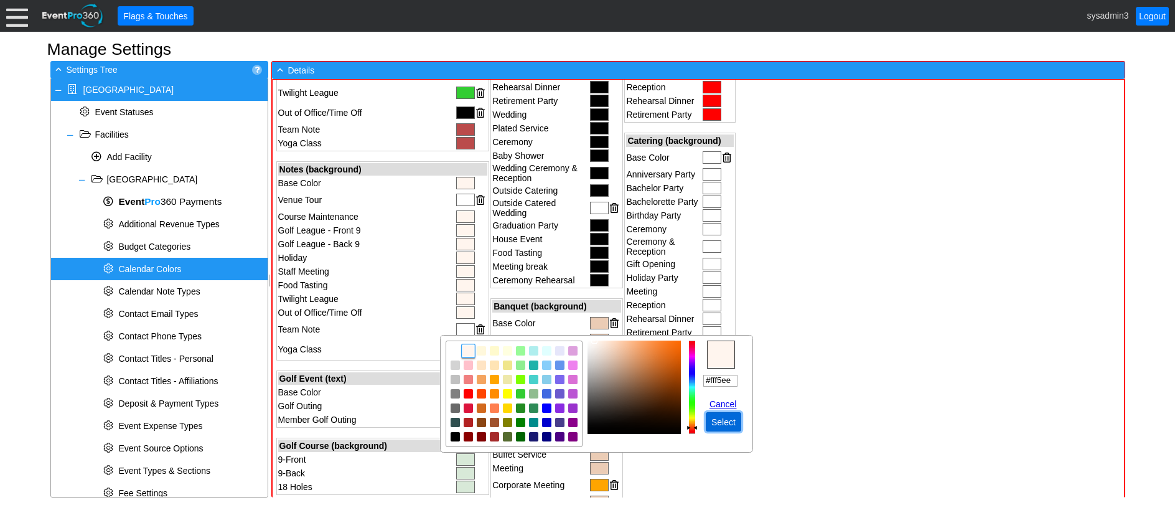
click at [724, 421] on span "Select" at bounding box center [723, 422] width 29 height 12
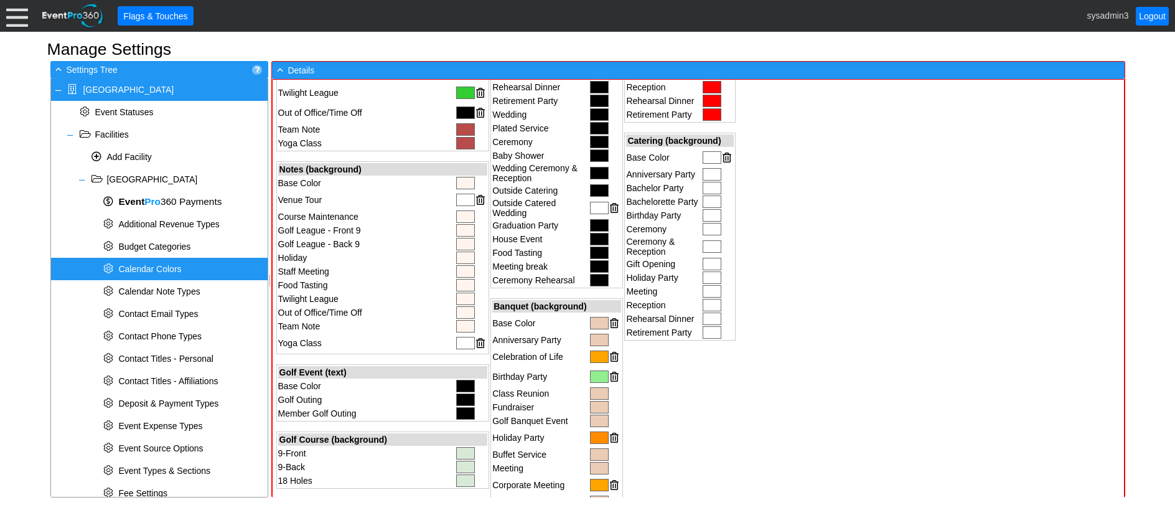
click at [456, 342] on div at bounding box center [465, 343] width 19 height 12
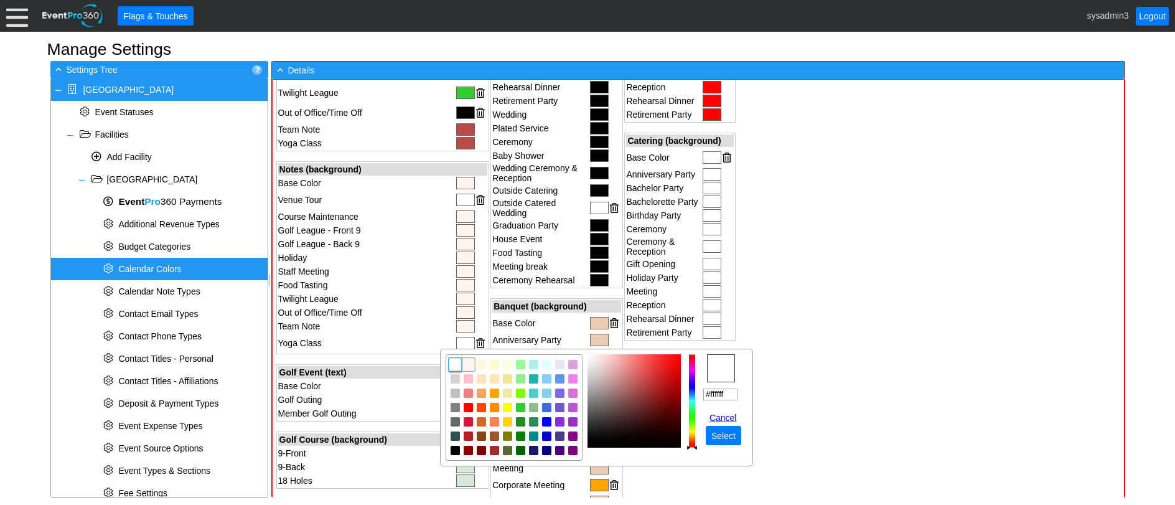
click at [469, 365] on img "focusNode" at bounding box center [468, 364] width 11 height 11
type input "#fff5ee"
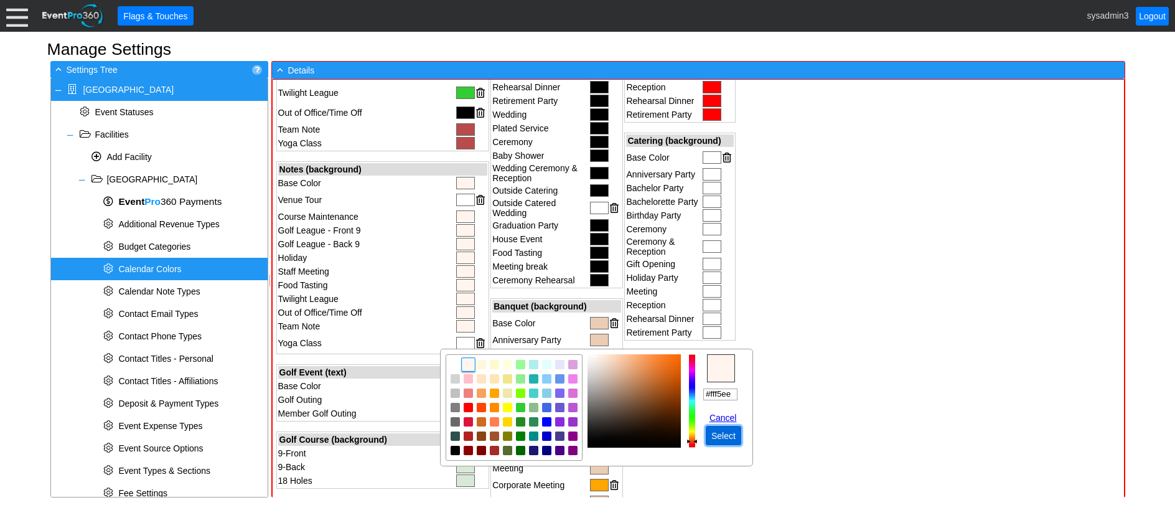
click at [725, 434] on span "Select" at bounding box center [723, 436] width 29 height 12
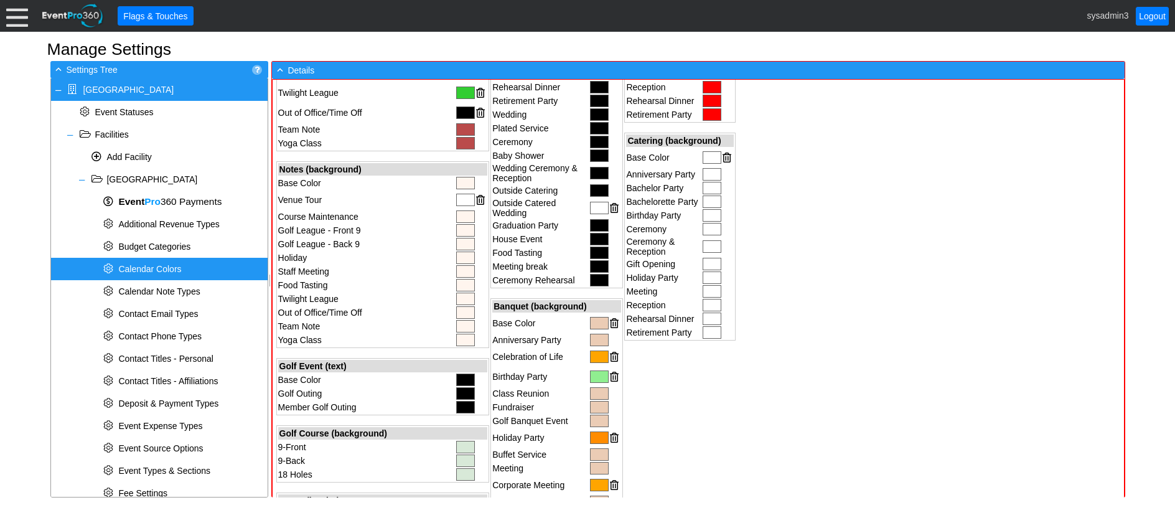
click at [456, 196] on div at bounding box center [465, 200] width 19 height 12
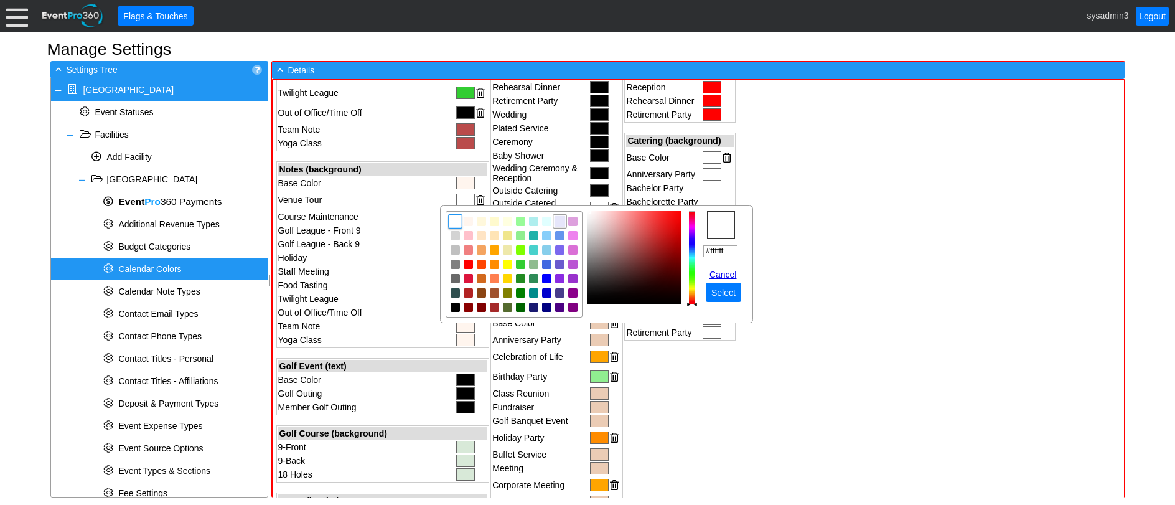
click at [558, 222] on img "focusNode" at bounding box center [559, 221] width 11 height 11
type input "#e6e6fa"
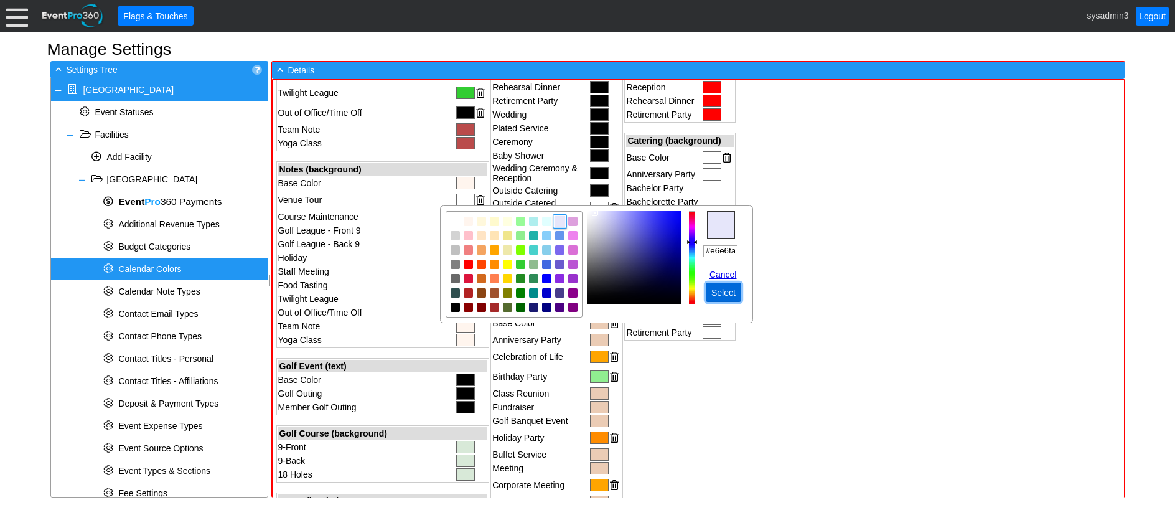
click at [733, 293] on span "Select" at bounding box center [723, 292] width 29 height 12
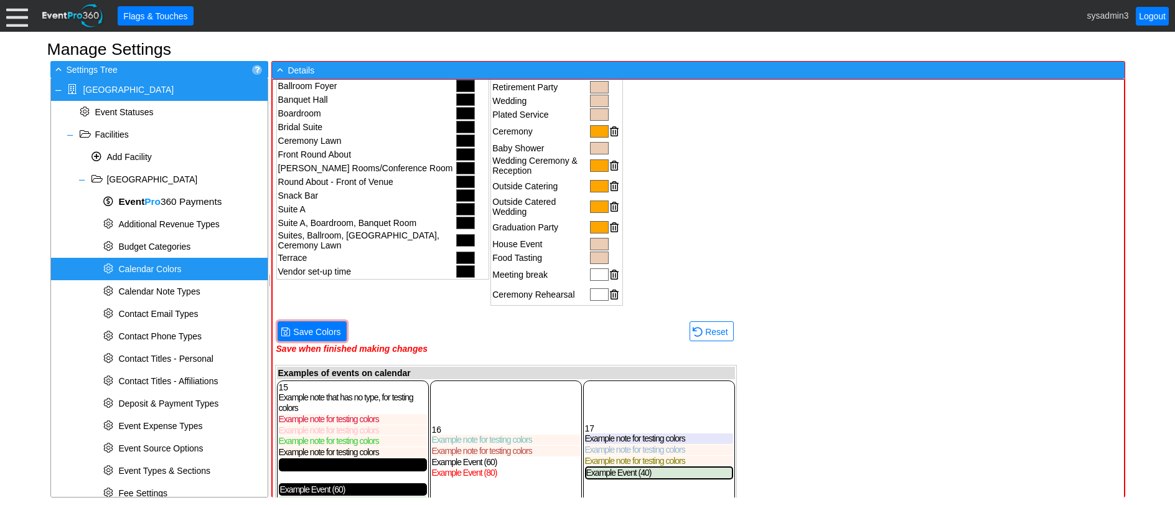
scroll to position [704, 0]
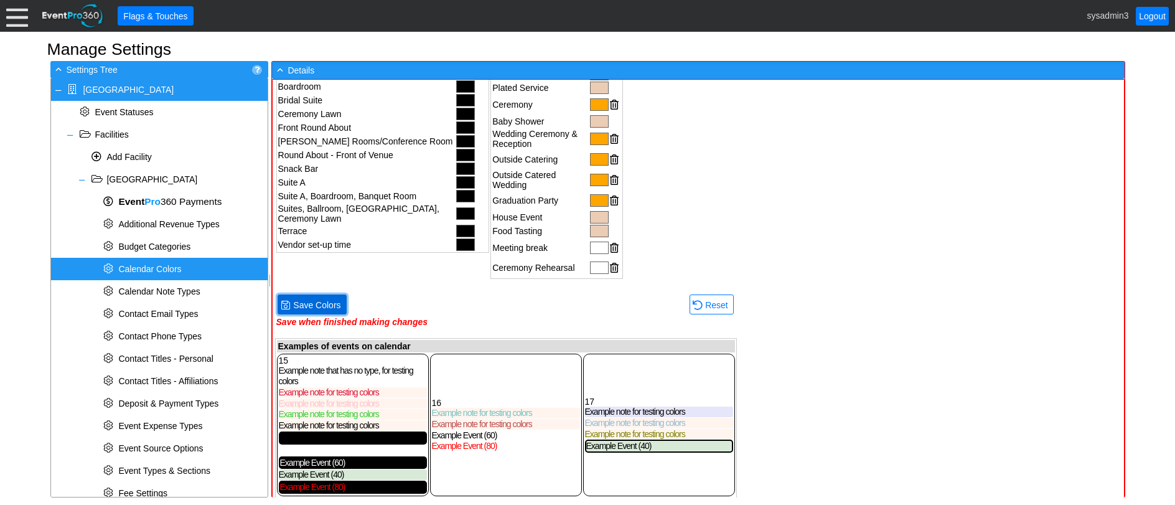
click at [323, 299] on span "Save Colors" at bounding box center [317, 305] width 52 height 12
